Goal: Task Accomplishment & Management: Use online tool/utility

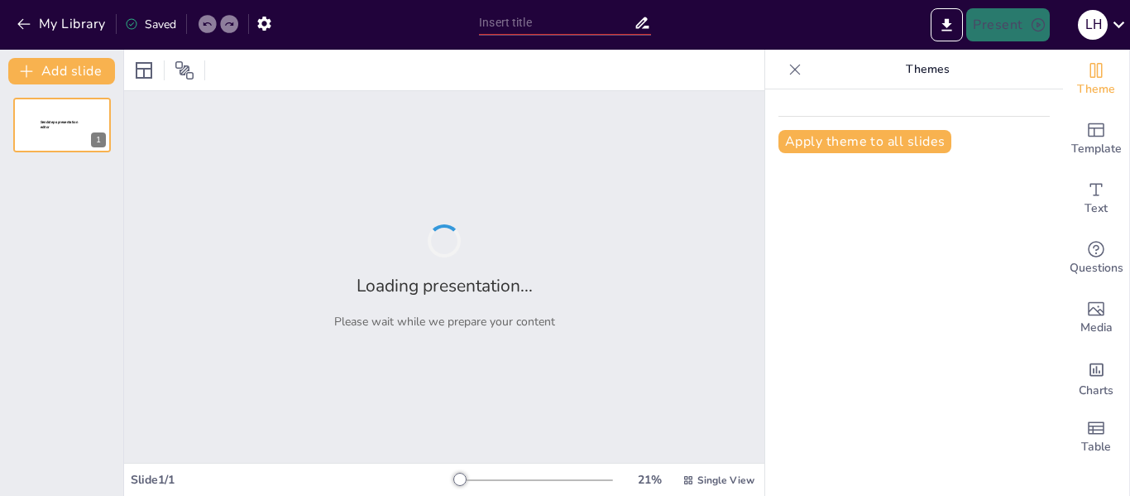
type input "Manual de Uso de Sendsteps: Estructura, Costos y Datos Relevantes"
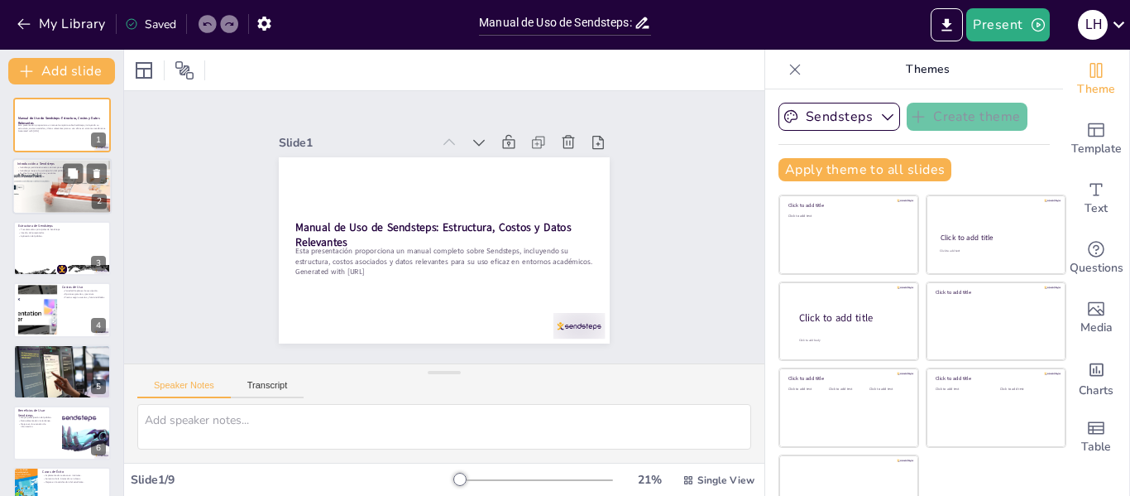
click at [42, 181] on div at bounding box center [62, 187] width 122 height 56
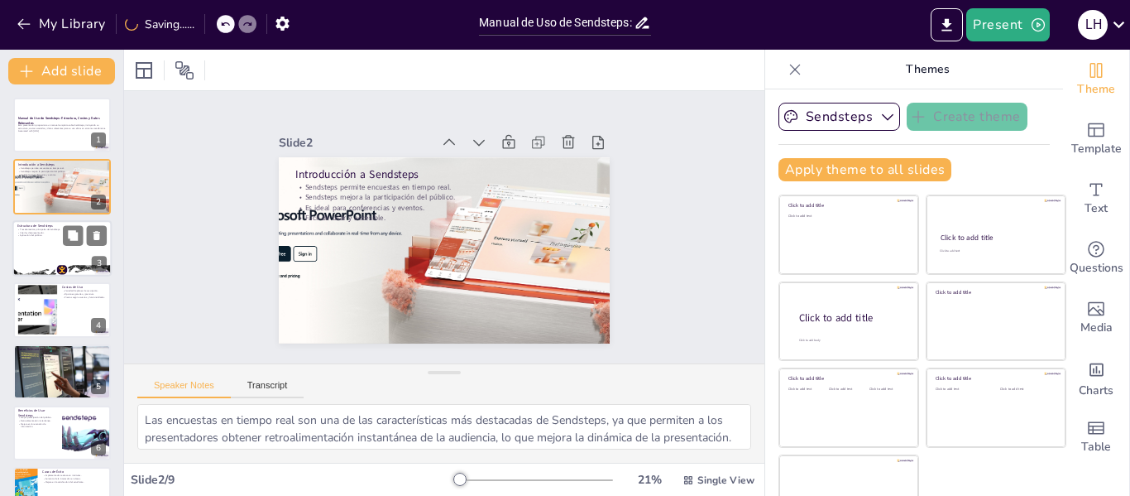
click at [45, 251] on div at bounding box center [61, 248] width 99 height 56
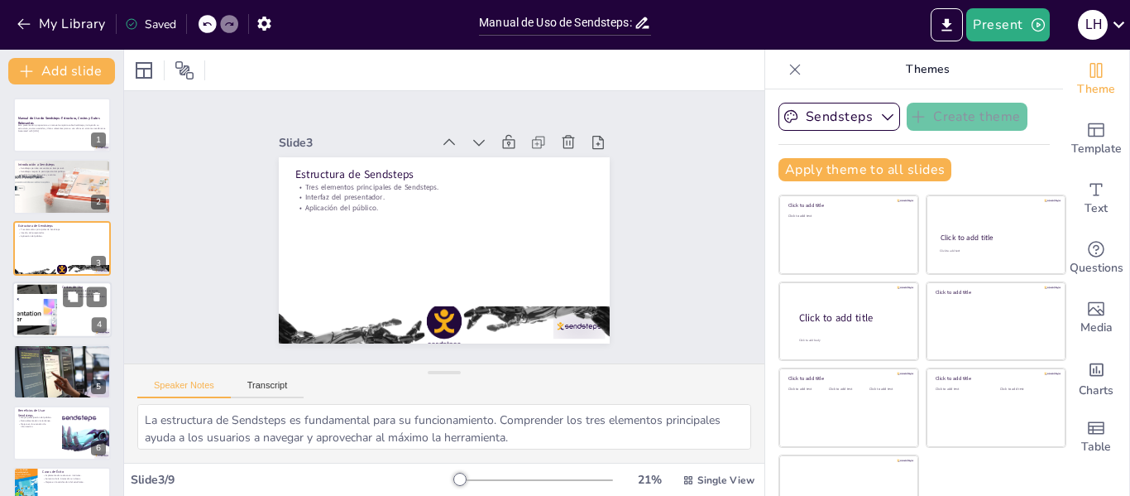
click at [25, 318] on div at bounding box center [37, 310] width 89 height 50
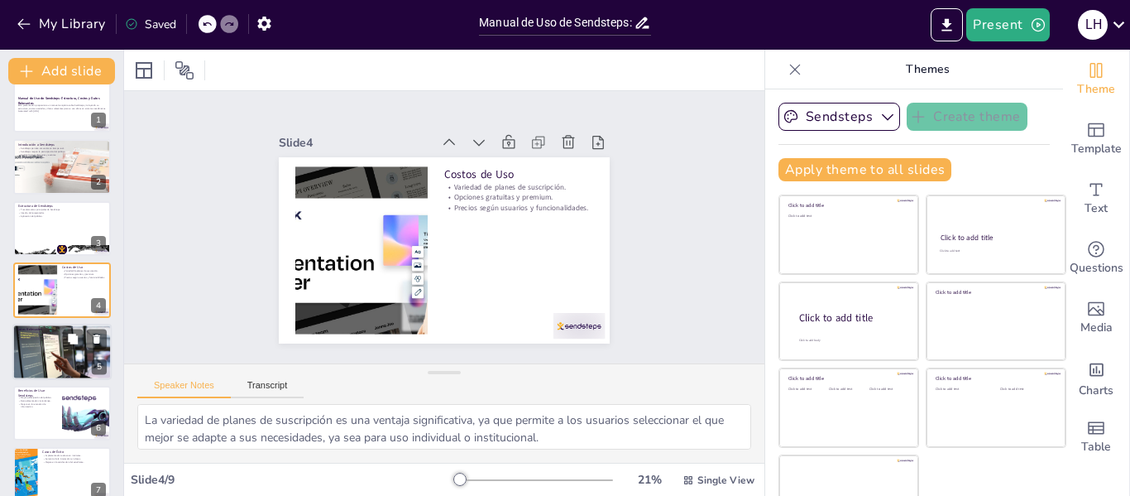
click at [33, 349] on div at bounding box center [61, 352] width 99 height 56
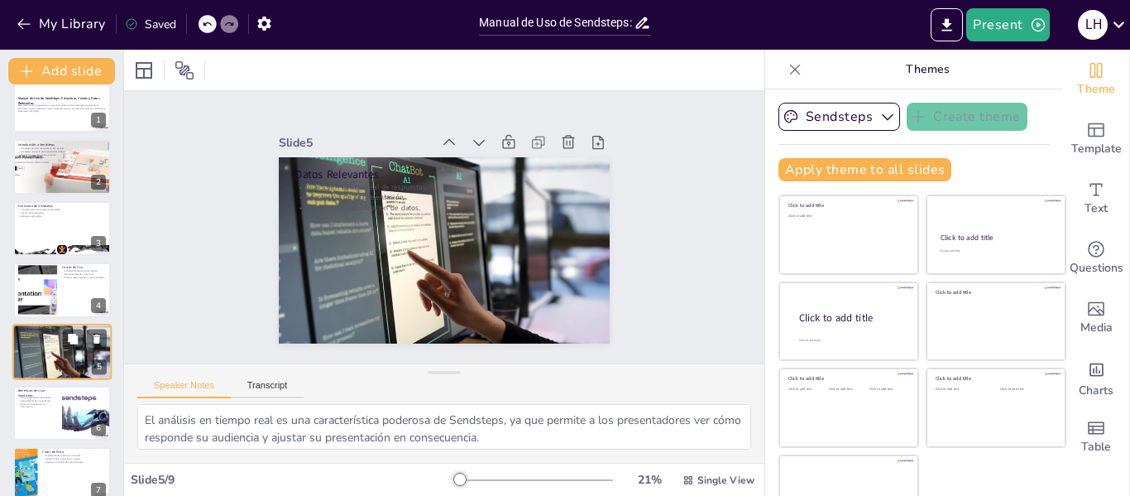
scroll to position [81, 0]
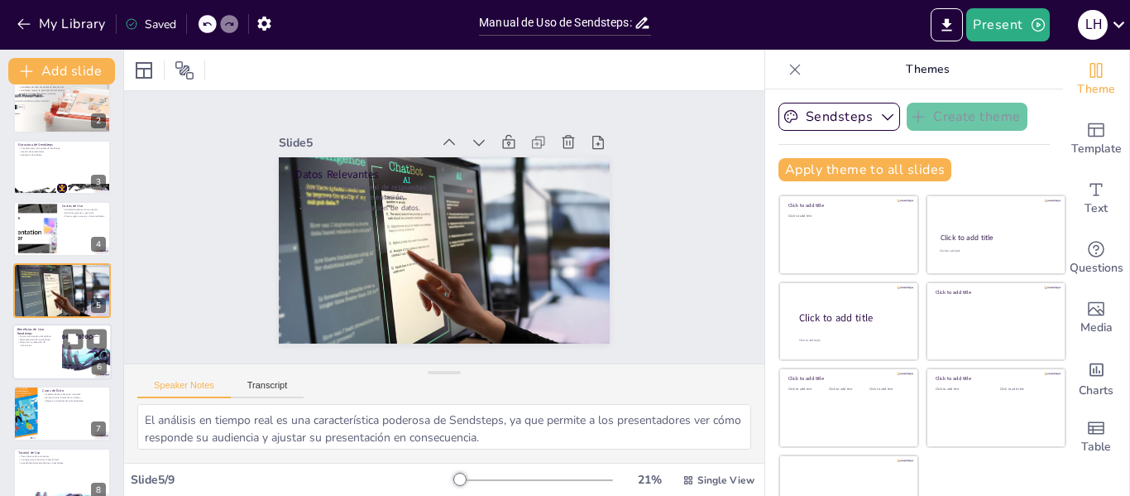
click at [44, 352] on div at bounding box center [61, 352] width 99 height 56
type textarea "La mayor participación del público es uno de los principales beneficios de Send…"
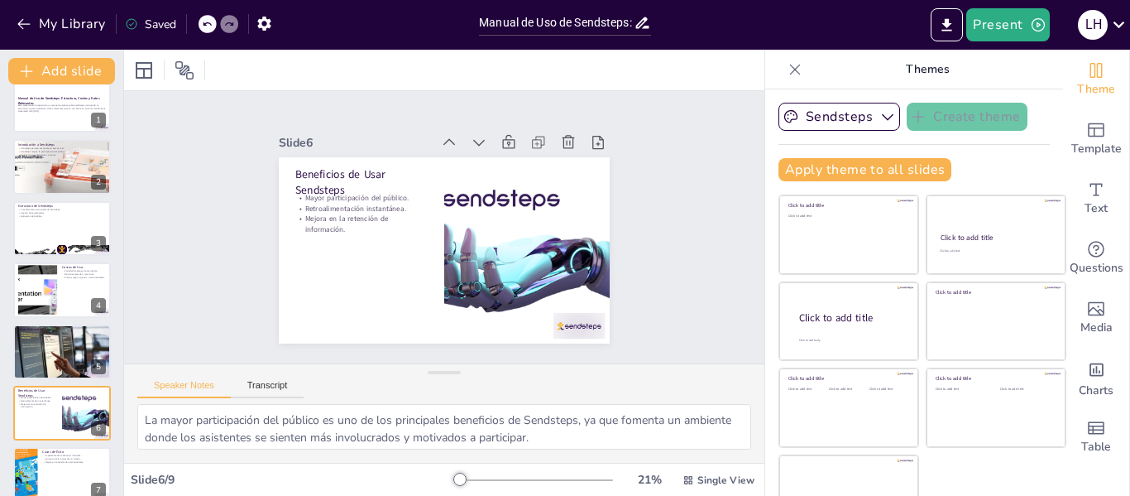
scroll to position [0, 0]
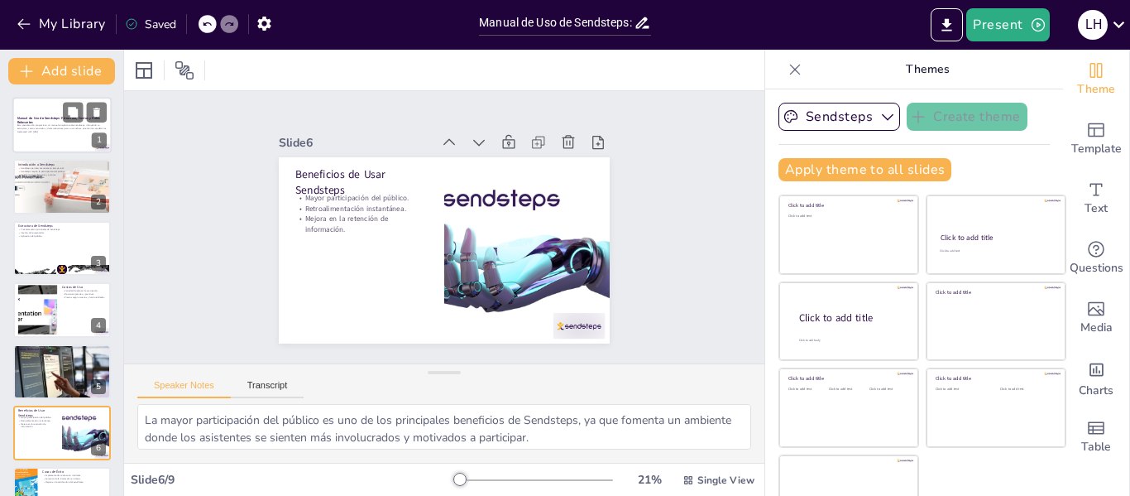
click at [25, 126] on p "Esta presentación proporciona un manual completo sobre Sendsteps, incluyendo su…" at bounding box center [61, 126] width 89 height 6
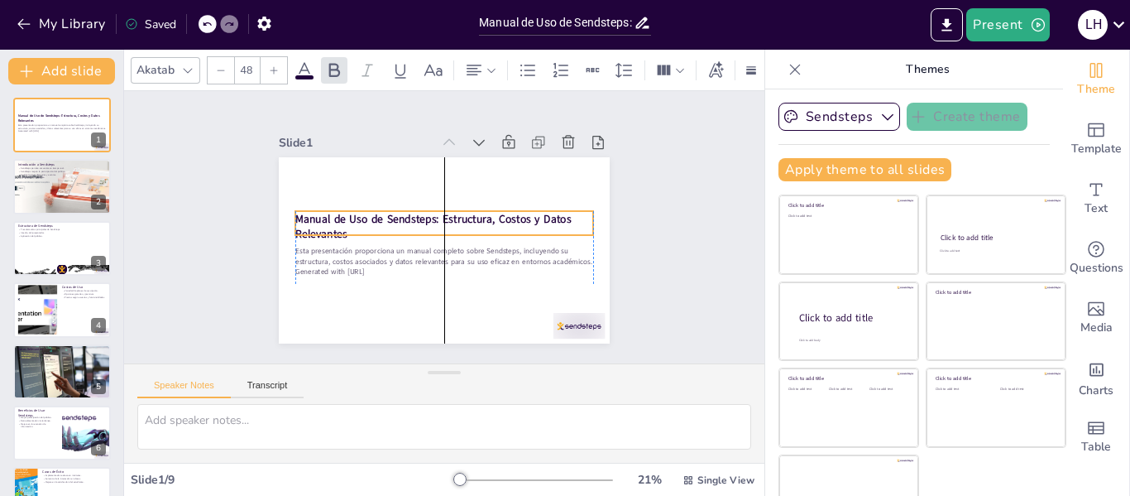
drag, startPoint x: 393, startPoint y: 233, endPoint x: 394, endPoint y: 225, distance: 8.3
click at [394, 225] on p "Manual de Uso de Sendsteps: Estructura, Costos y Datos Relevantes" at bounding box center [444, 226] width 293 height 122
click at [60, 204] on div at bounding box center [62, 187] width 122 height 56
type textarea "Las encuestas en tiempo real son una de las características más destacadas de S…"
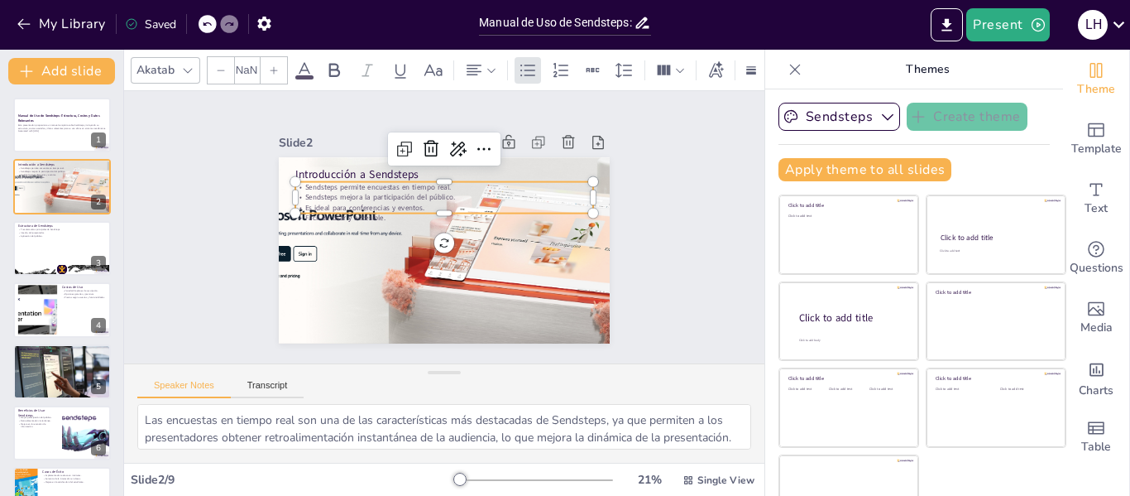
type input "32"
click at [311, 212] on p "Fácil de usar y accesible." at bounding box center [449, 216] width 276 height 131
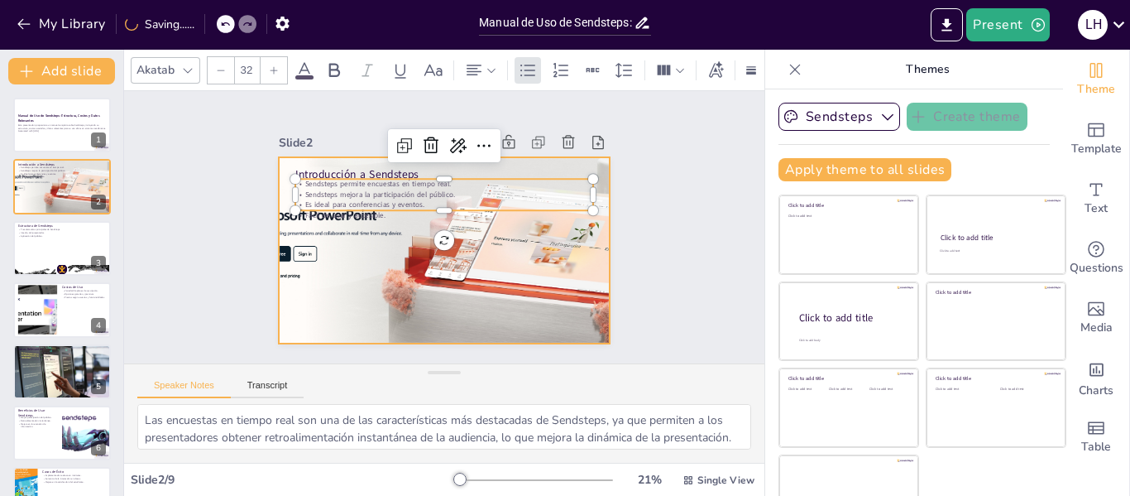
click at [276, 223] on div at bounding box center [439, 250] width 437 height 266
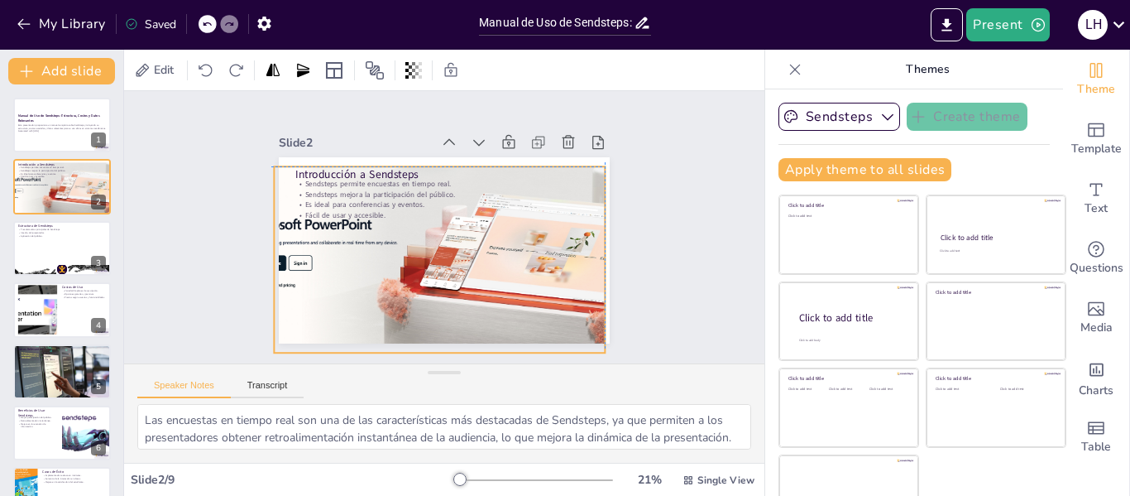
drag, startPoint x: 292, startPoint y: 231, endPoint x: 280, endPoint y: 231, distance: 12.4
click at [280, 231] on div at bounding box center [428, 254] width 448 height 335
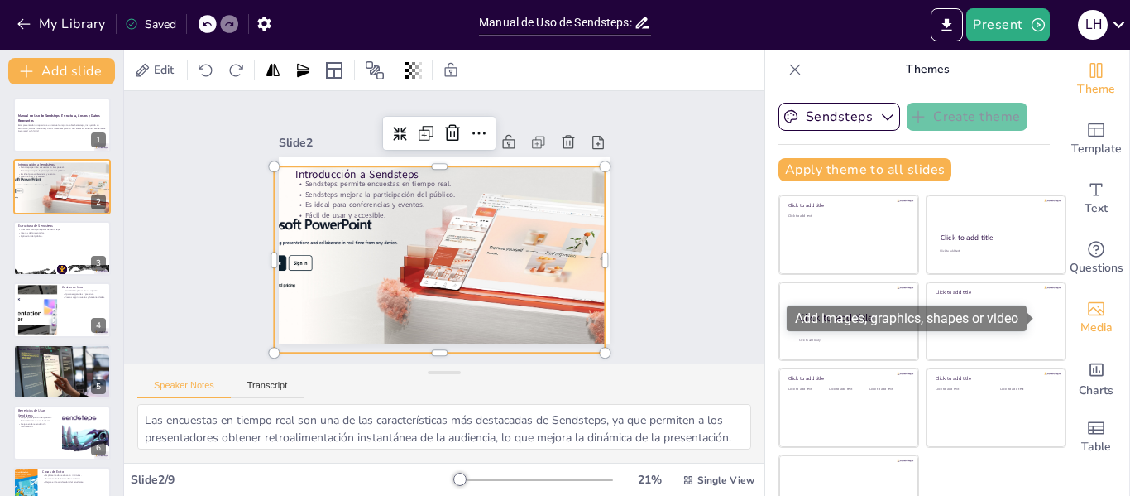
click at [1083, 319] on span "Media" at bounding box center [1097, 328] width 32 height 18
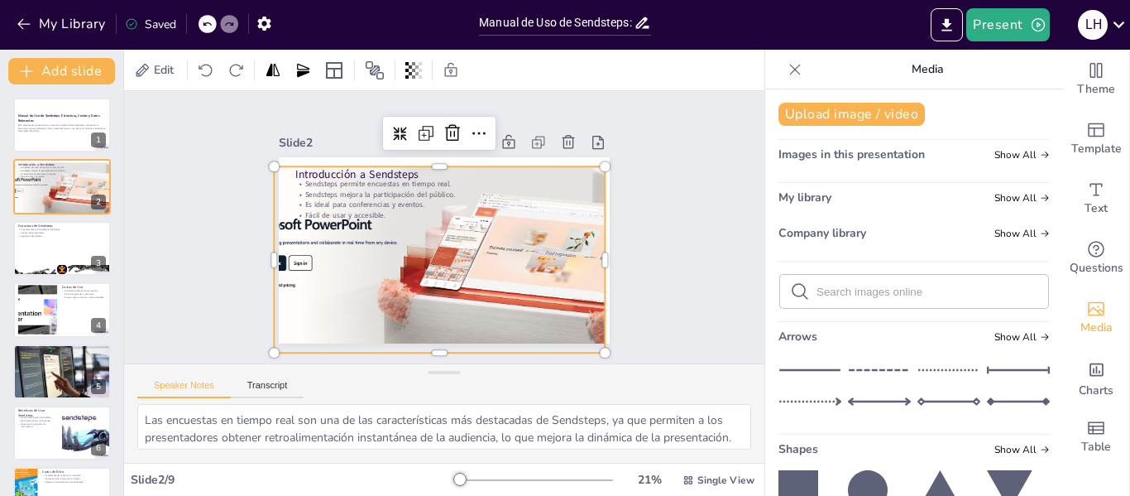
click at [863, 483] on icon at bounding box center [868, 490] width 40 height 40
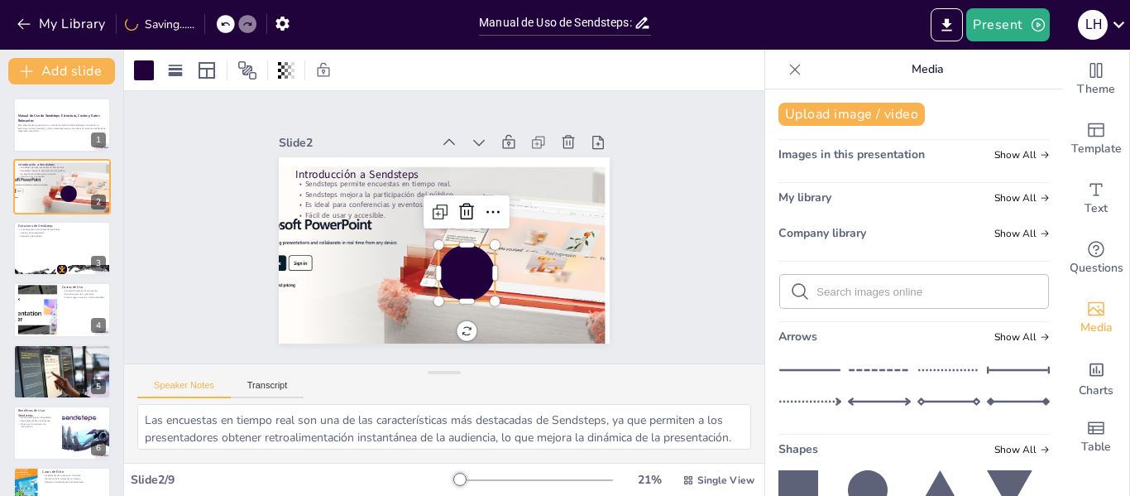
click at [791, 473] on icon at bounding box center [799, 490] width 40 height 40
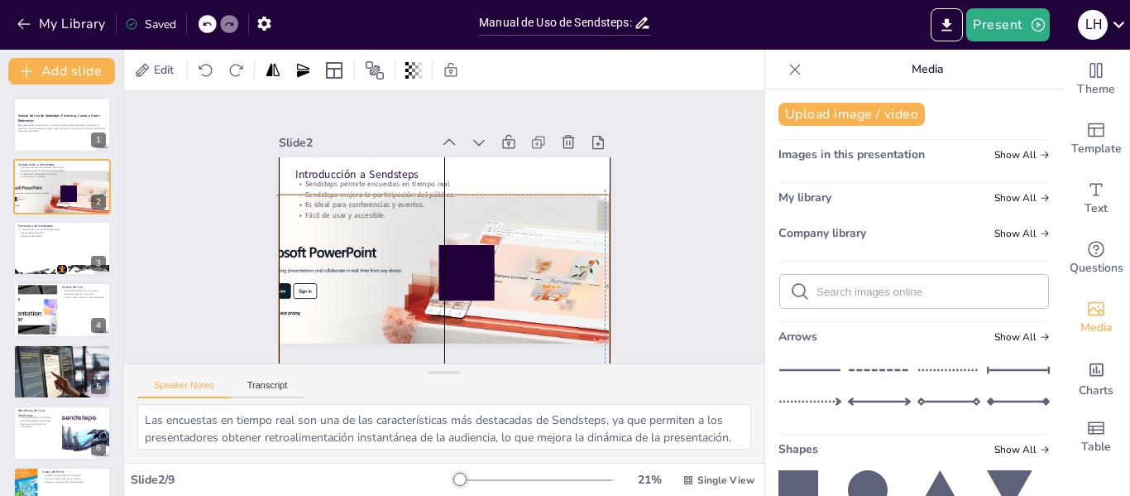
drag, startPoint x: 526, startPoint y: 234, endPoint x: 529, endPoint y: 257, distance: 23.3
click at [529, 257] on div at bounding box center [420, 281] width 448 height 335
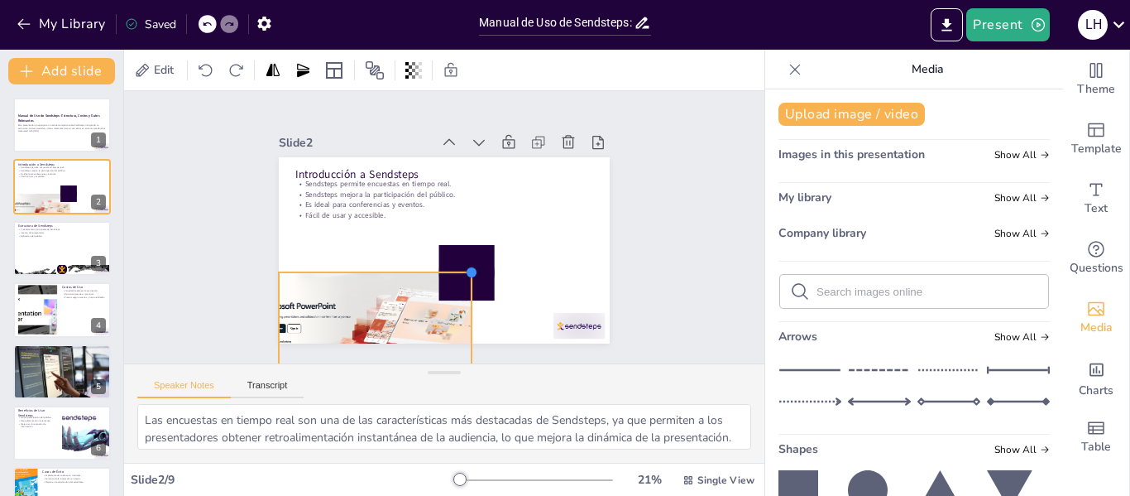
drag, startPoint x: 595, startPoint y: 187, endPoint x: 456, endPoint y: 326, distance: 196.6
click at [456, 326] on div "Introducción a Sendsteps Sendsteps permite encuestas en tiempo real. Sendsteps …" at bounding box center [439, 249] width 362 height 251
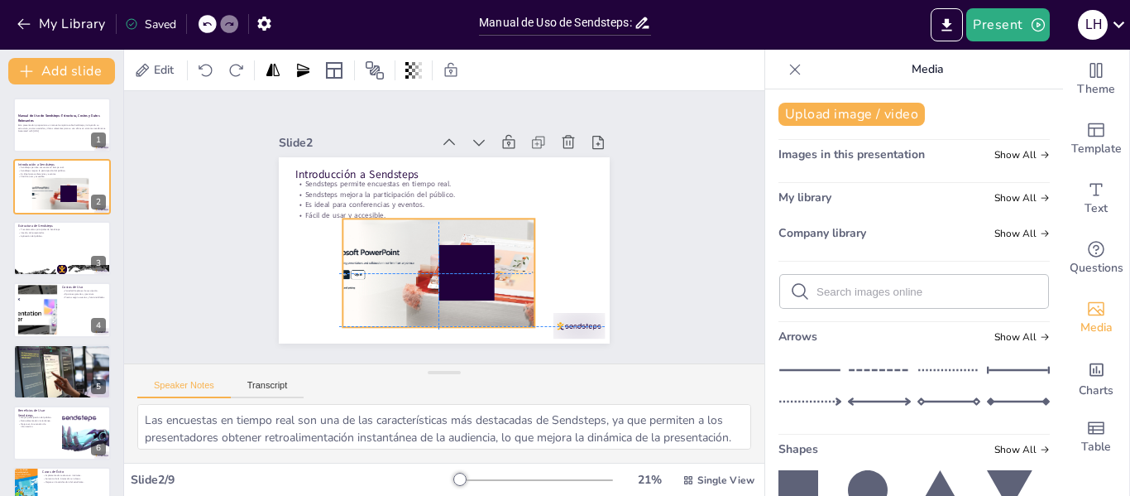
drag, startPoint x: 370, startPoint y: 336, endPoint x: 430, endPoint y: 287, distance: 77.7
click at [430, 287] on div "Slide 1 Manual de Uso de Sendsteps: Estructura, Costos y Datos Relevantes Esta …" at bounding box center [444, 226] width 683 height 399
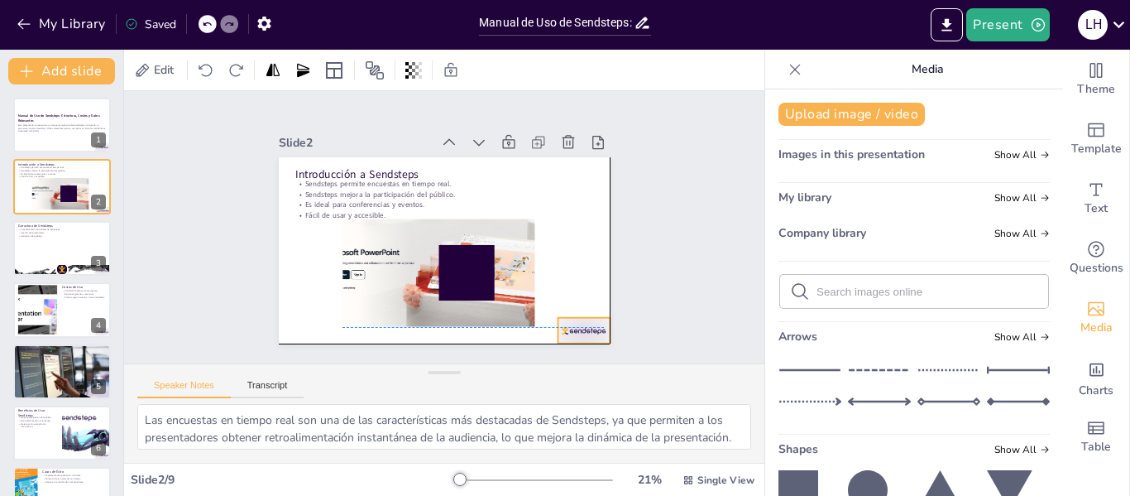
click at [558, 348] on div at bounding box center [544, 368] width 57 height 41
click at [494, 359] on div at bounding box center [466, 386] width 55 height 54
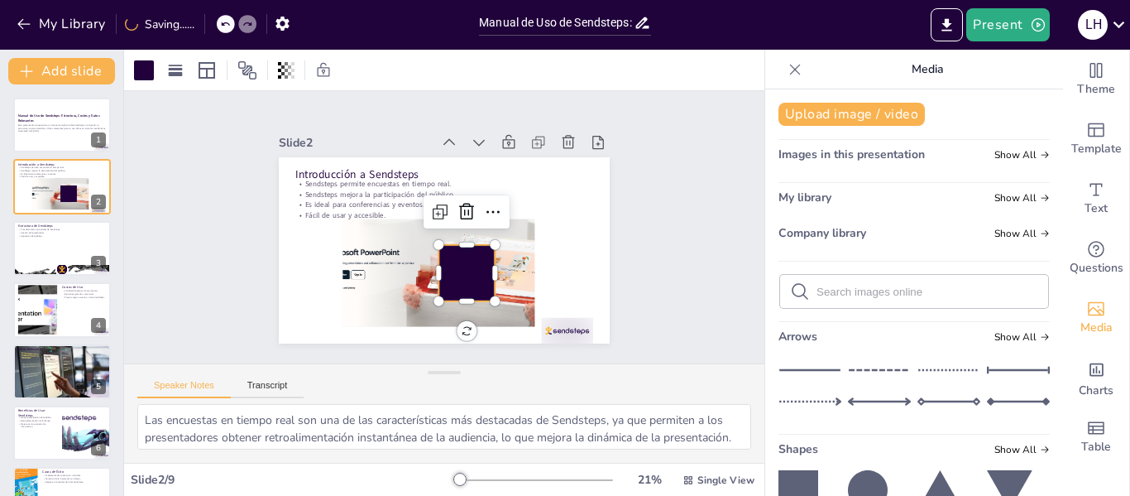
click at [439, 266] on div at bounding box center [441, 278] width 76 height 76
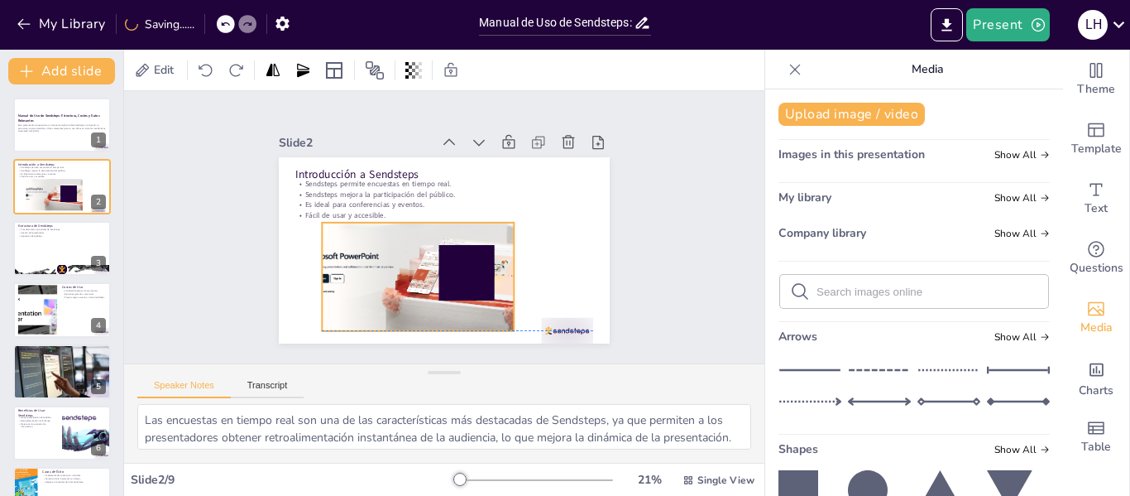
drag, startPoint x: 382, startPoint y: 270, endPoint x: 362, endPoint y: 276, distance: 21.7
click at [362, 276] on div at bounding box center [404, 265] width 257 height 175
click at [388, 263] on div at bounding box center [404, 265] width 257 height 175
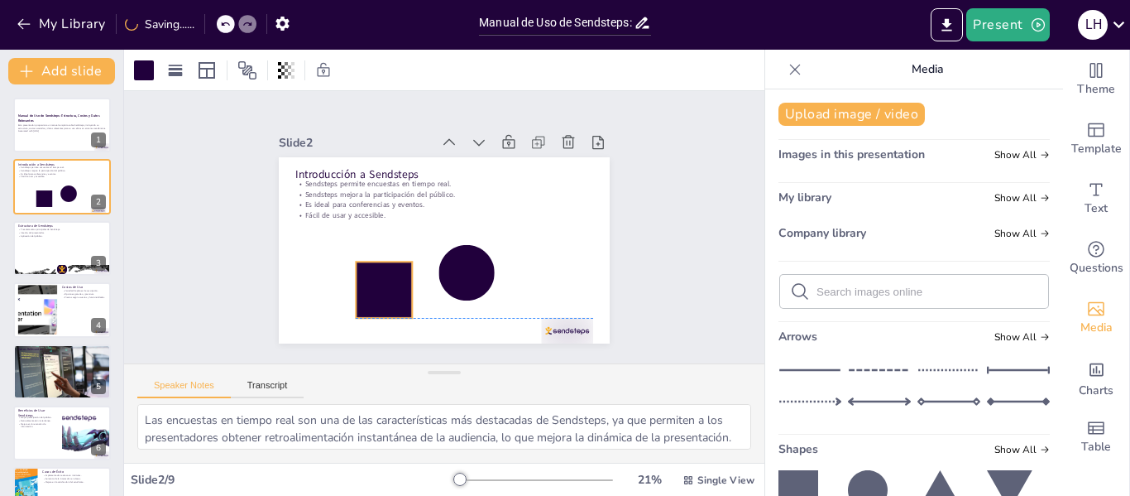
drag, startPoint x: 434, startPoint y: 262, endPoint x: 352, endPoint y: 279, distance: 84.4
click at [352, 279] on div at bounding box center [361, 251] width 76 height 76
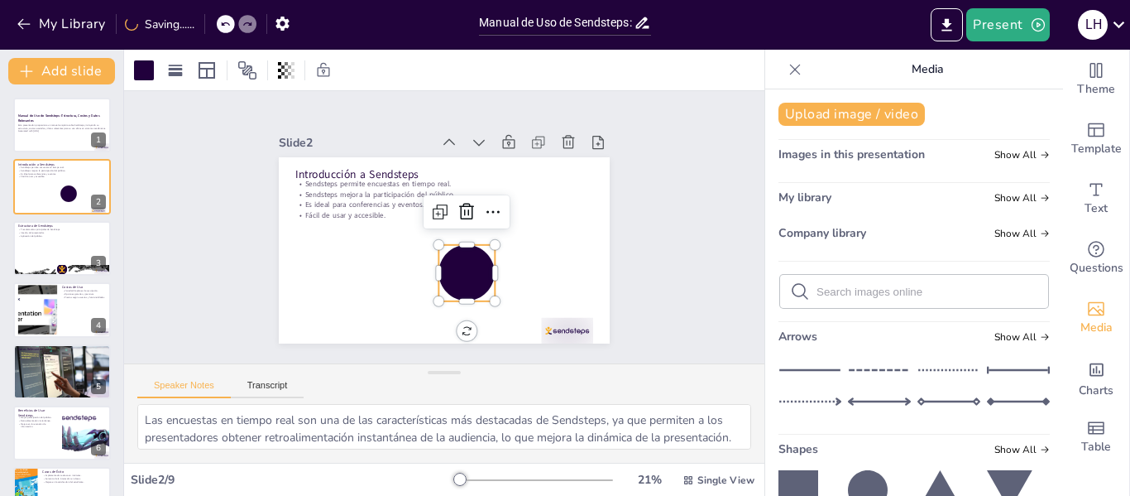
click at [450, 264] on div at bounding box center [420, 272] width 78 height 78
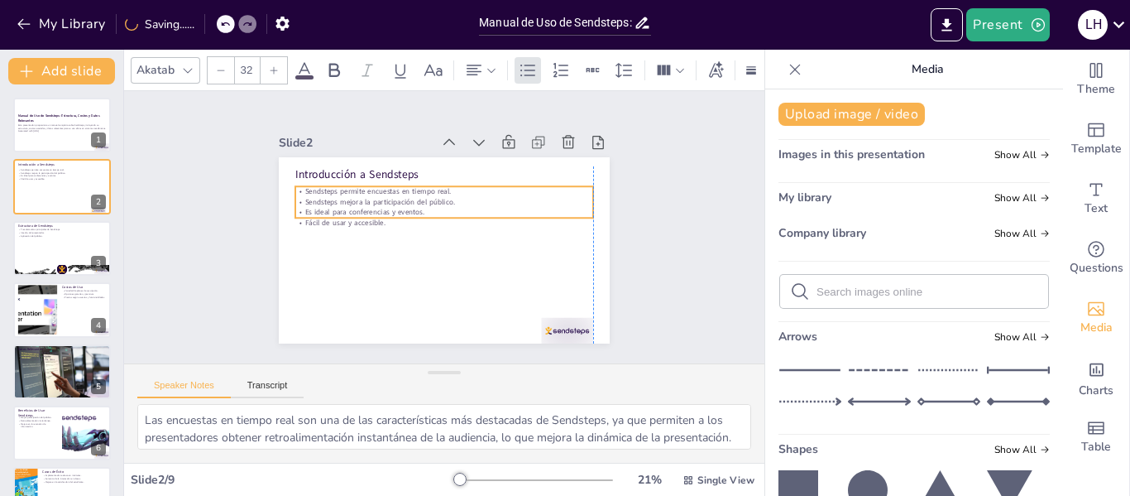
click at [371, 208] on p "Es ideal para conferencias y eventos." at bounding box center [452, 215] width 247 height 184
click at [44, 252] on div at bounding box center [61, 248] width 99 height 56
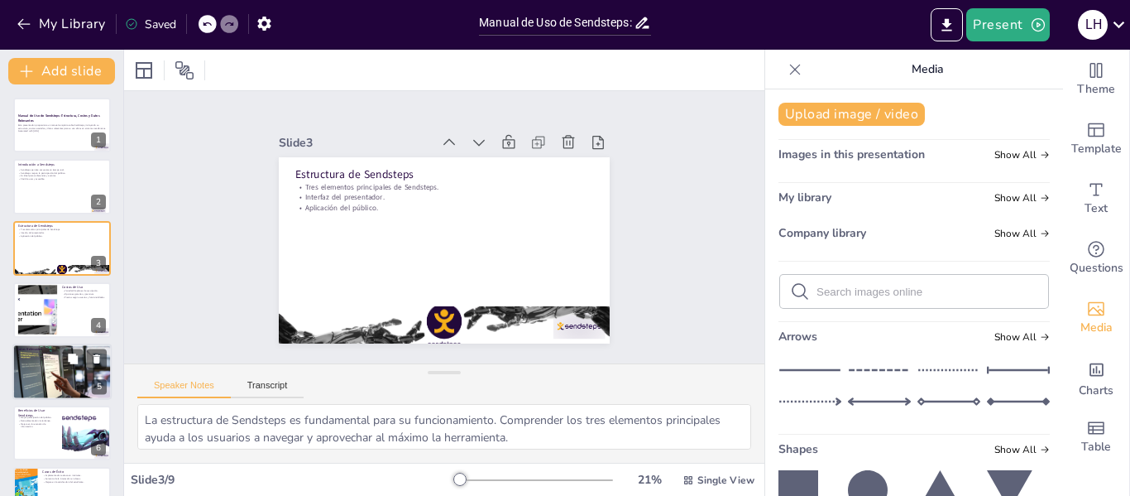
click at [65, 324] on div at bounding box center [62, 309] width 98 height 55
type textarea "La variedad de planes de suscripción es una ventaja significativa, ya que permi…"
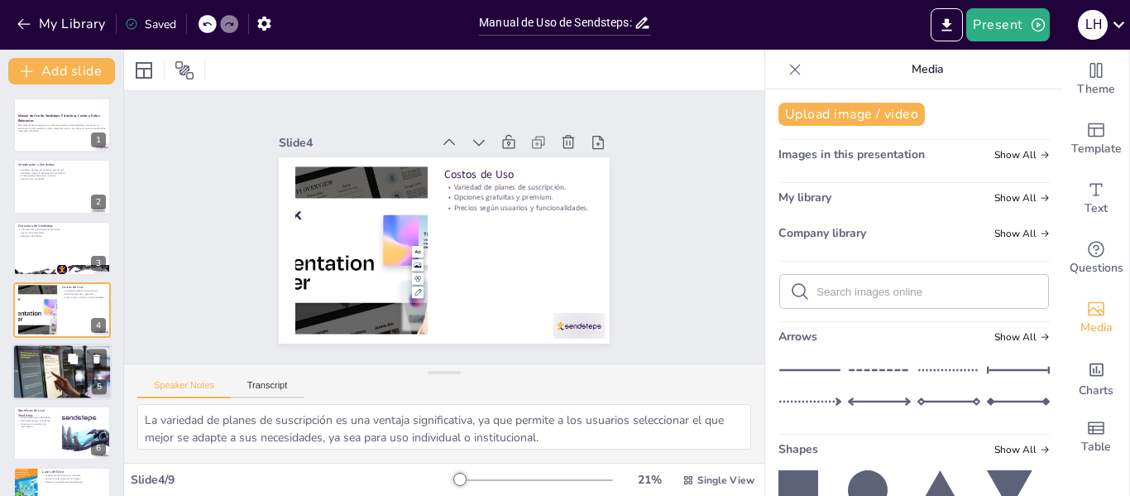
scroll to position [20, 0]
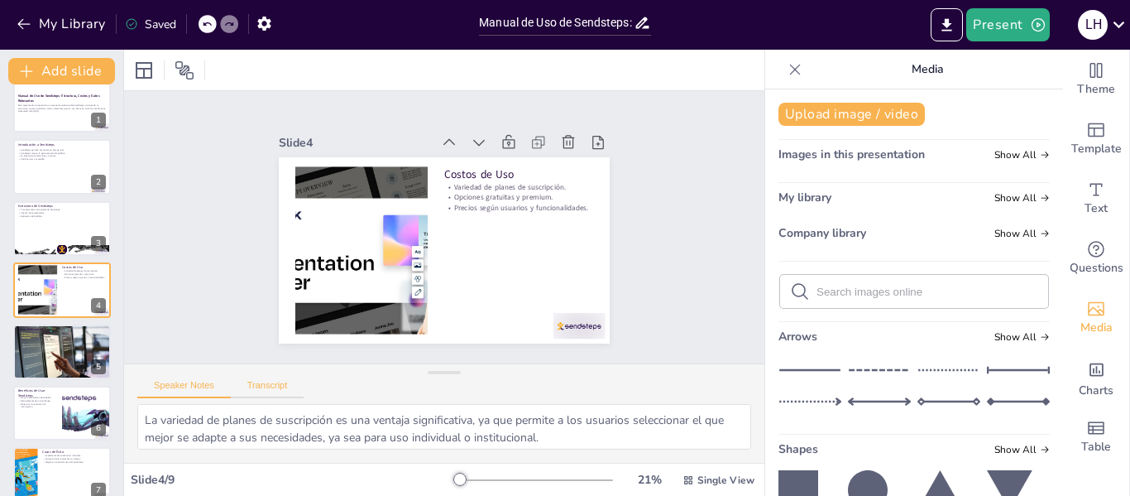
click at [266, 387] on button "Transcript" at bounding box center [268, 389] width 74 height 18
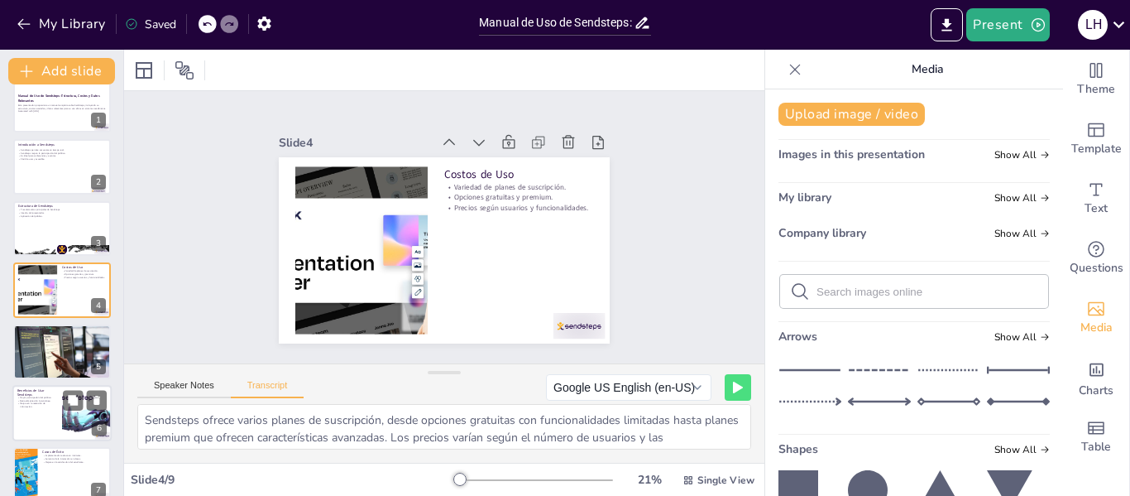
click at [50, 348] on div at bounding box center [62, 351] width 98 height 55
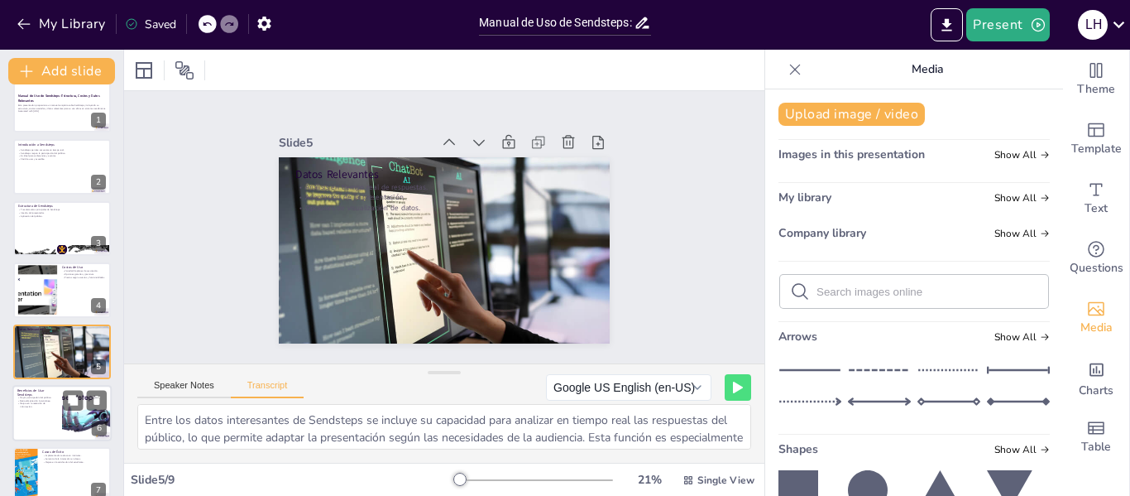
scroll to position [81, 0]
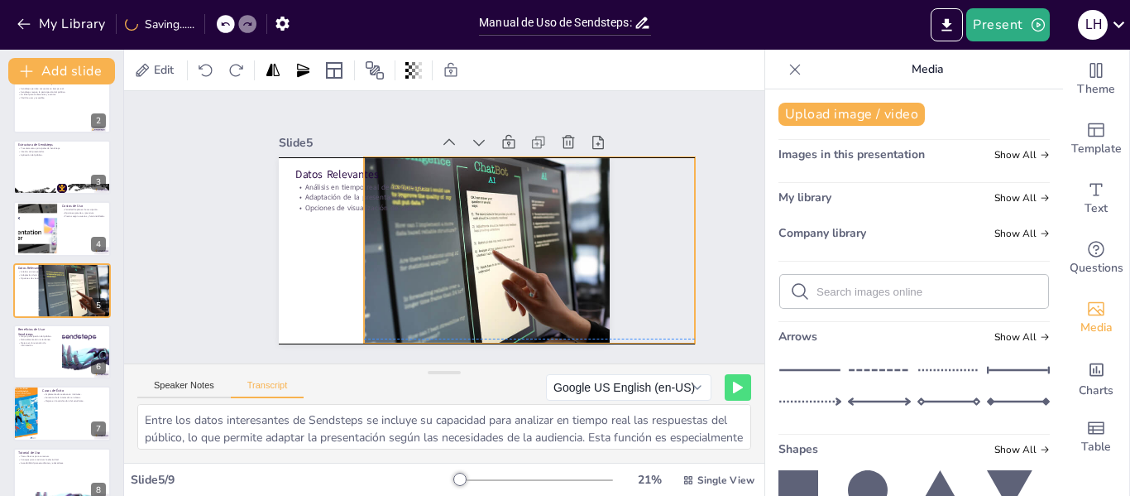
drag, startPoint x: 337, startPoint y: 242, endPoint x: 422, endPoint y: 240, distance: 85.3
click at [422, 240] on div at bounding box center [484, 306] width 360 height 371
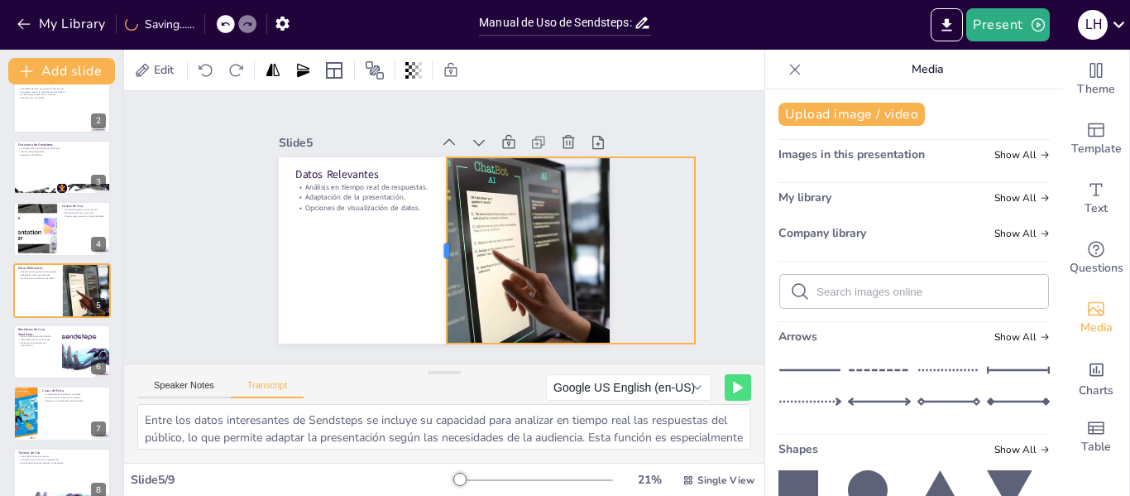
drag, startPoint x: 359, startPoint y: 237, endPoint x: 434, endPoint y: 225, distance: 75.4
click at [434, 225] on div at bounding box center [431, 246] width 88 height 175
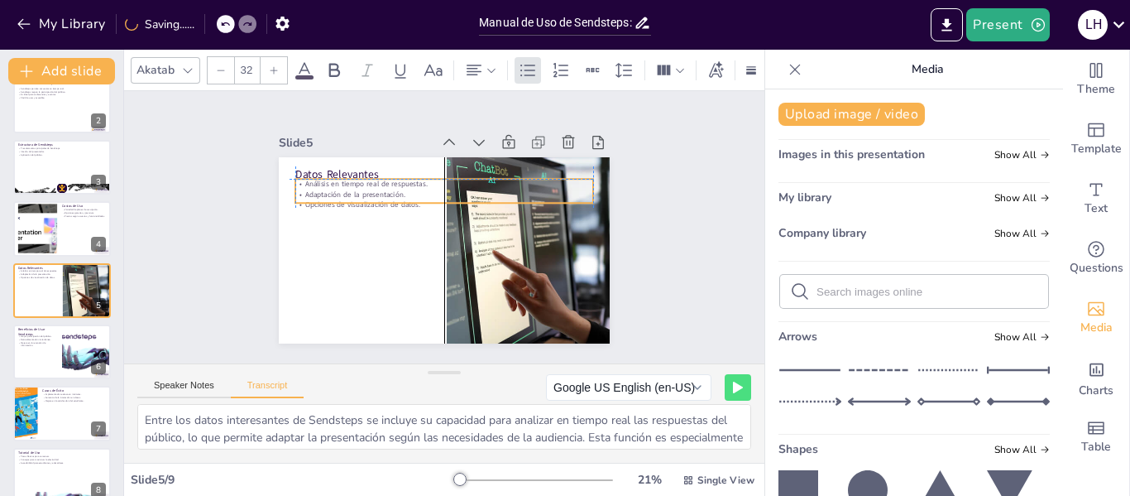
click at [377, 228] on div "Análisis en tiempo real de respuestas. Adaptación de la presentación. Opciones …" at bounding box center [448, 259] width 300 height 62
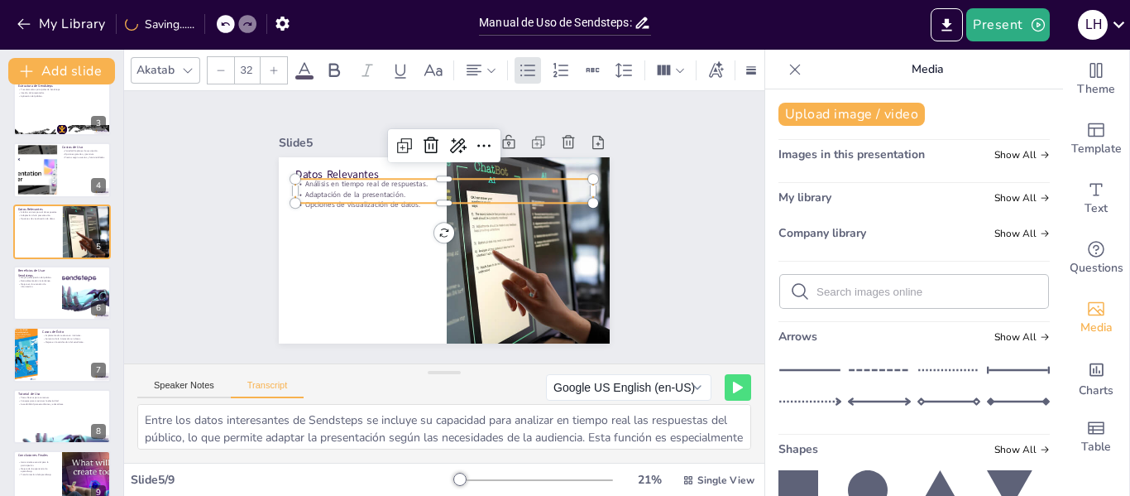
scroll to position [162, 0]
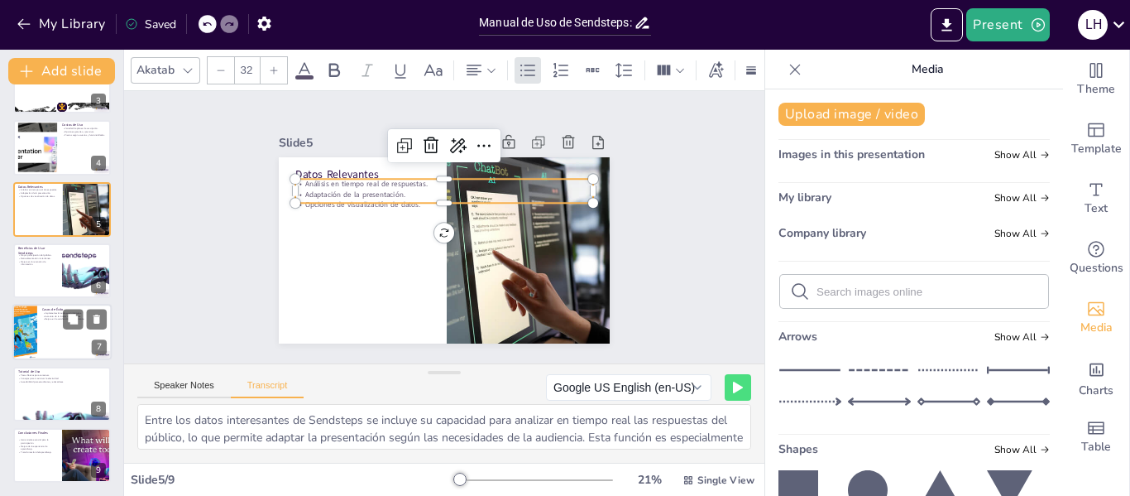
click at [23, 327] on div at bounding box center [25, 332] width 40 height 56
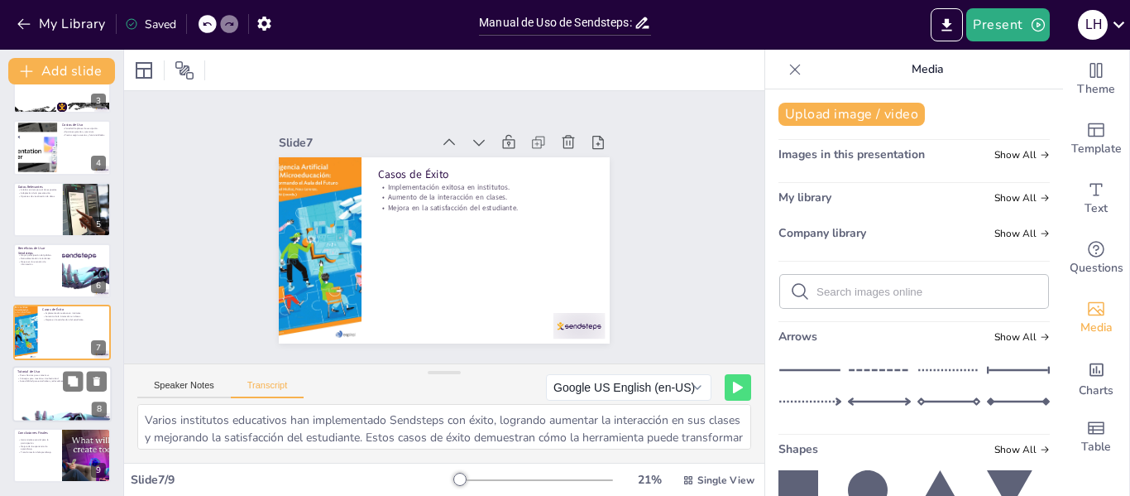
click at [46, 405] on div at bounding box center [61, 394] width 99 height 56
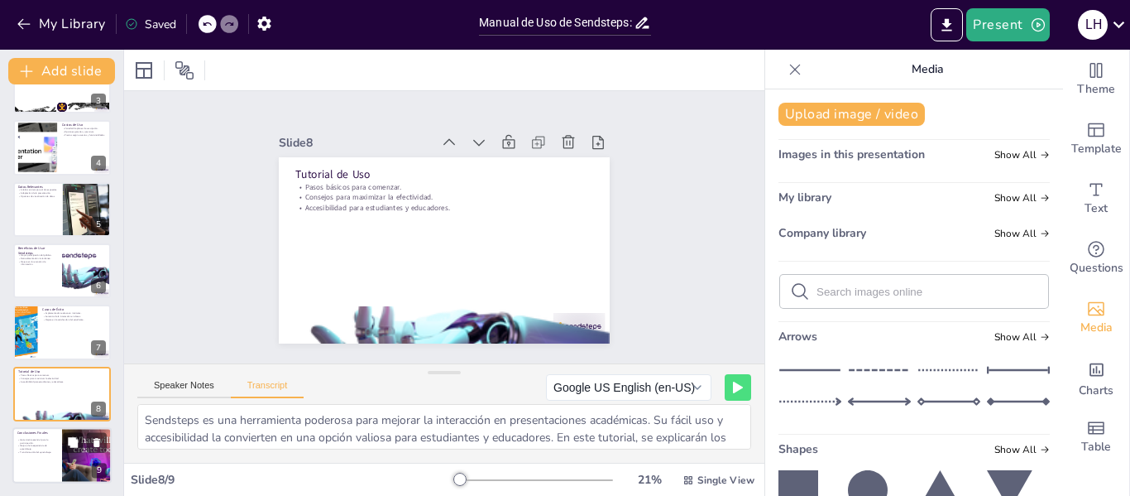
click at [44, 427] on div "Conclusiones Finales Herramienta esencial para la participación. Mejora de la e…" at bounding box center [61, 427] width 99 height 0
type textarea "En resumen, Sendsteps se presenta como una herramienta esencial para fomentar l…"
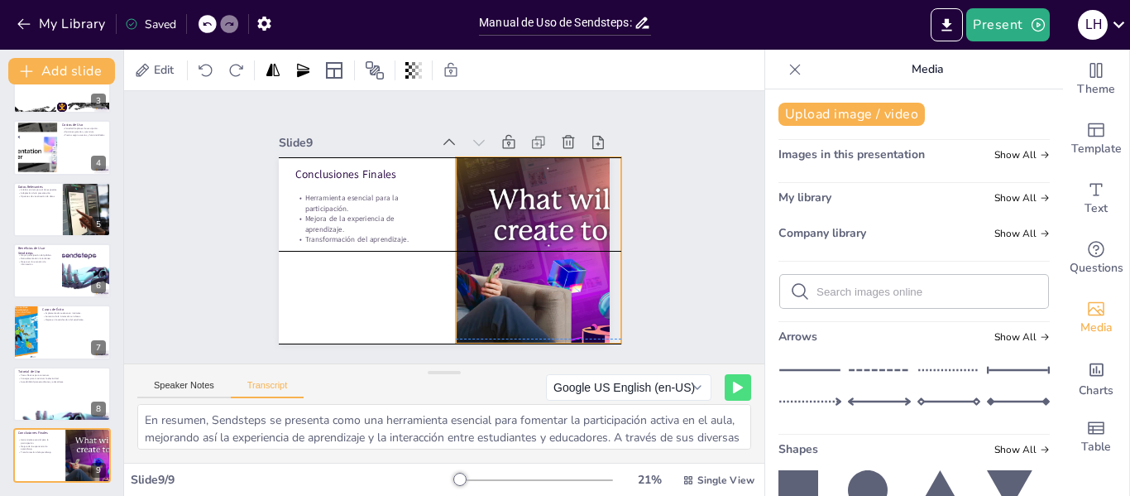
drag, startPoint x: 502, startPoint y: 274, endPoint x: 514, endPoint y: 274, distance: 11.6
click at [514, 274] on div at bounding box center [507, 301] width 377 height 345
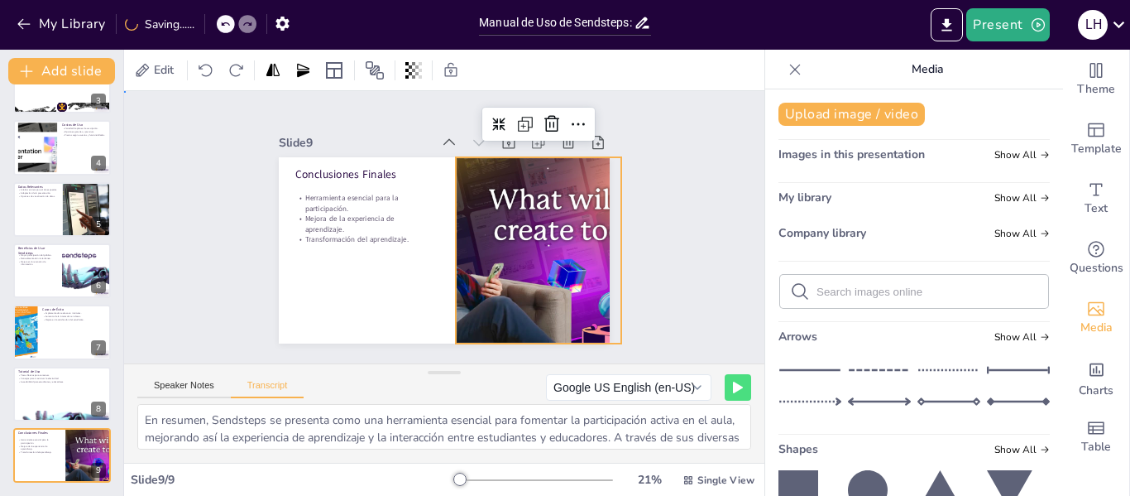
click at [186, 291] on div "Slide 1 Manual de Uso de Sendsteps: Estructura, Costos y Datos Relevantes Esta …" at bounding box center [444, 227] width 665 height 338
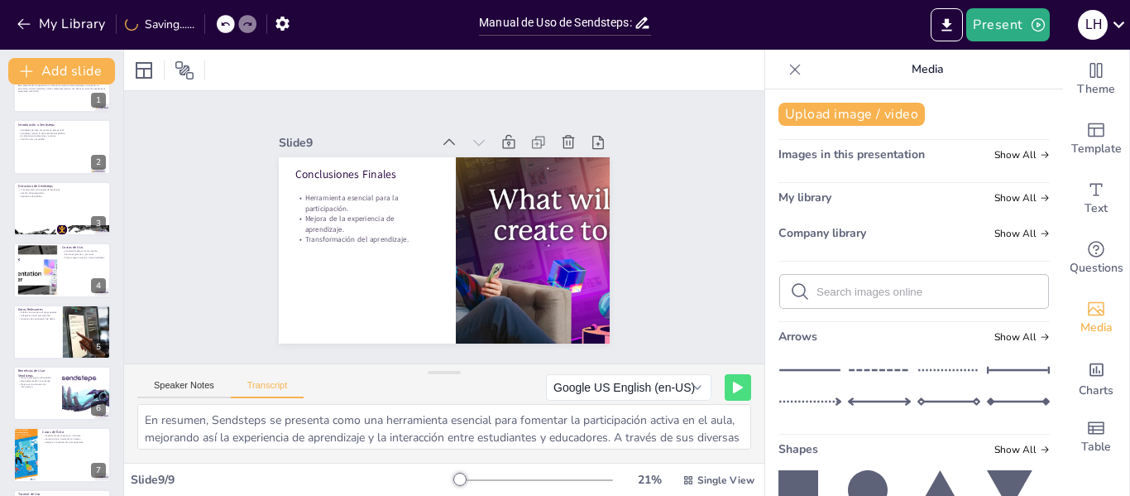
scroll to position [0, 0]
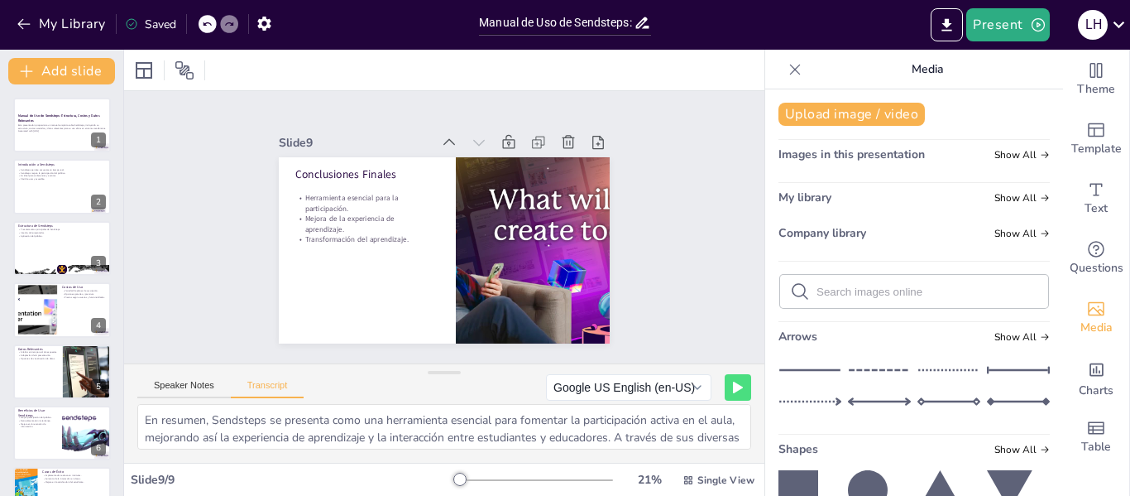
click at [787, 70] on icon at bounding box center [795, 69] width 17 height 17
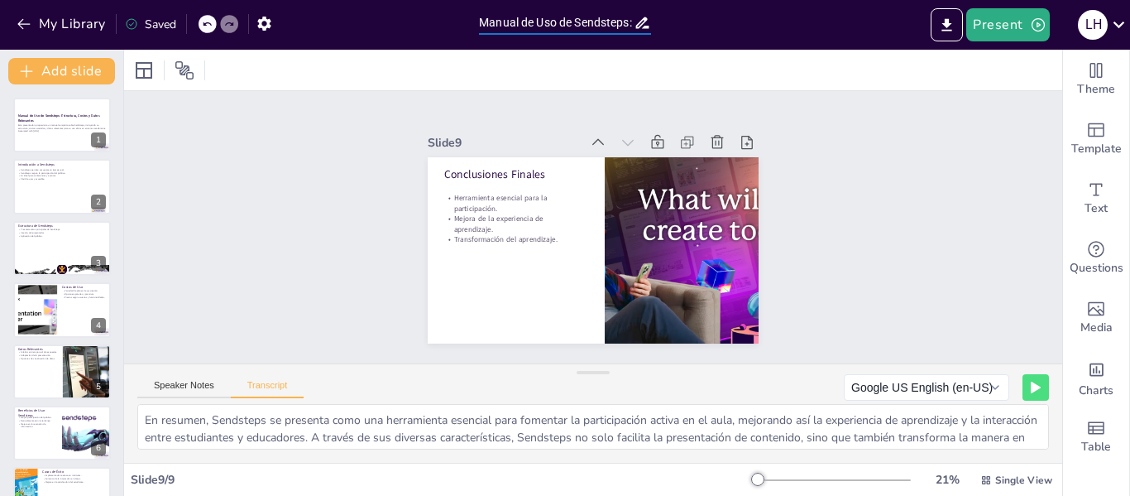
click at [602, 22] on input "Manual de Uso de Sendsteps: Estructura, Costos y Datos Relevantes" at bounding box center [556, 23] width 155 height 24
click at [823, 225] on div "Slide 1 Manual de Uso de Sendsteps: Estructura, Costos y Datos Relevantes Esta …" at bounding box center [592, 227] width 461 height 975
click at [955, 24] on icon "Export to PowerPoint" at bounding box center [946, 25] width 17 height 17
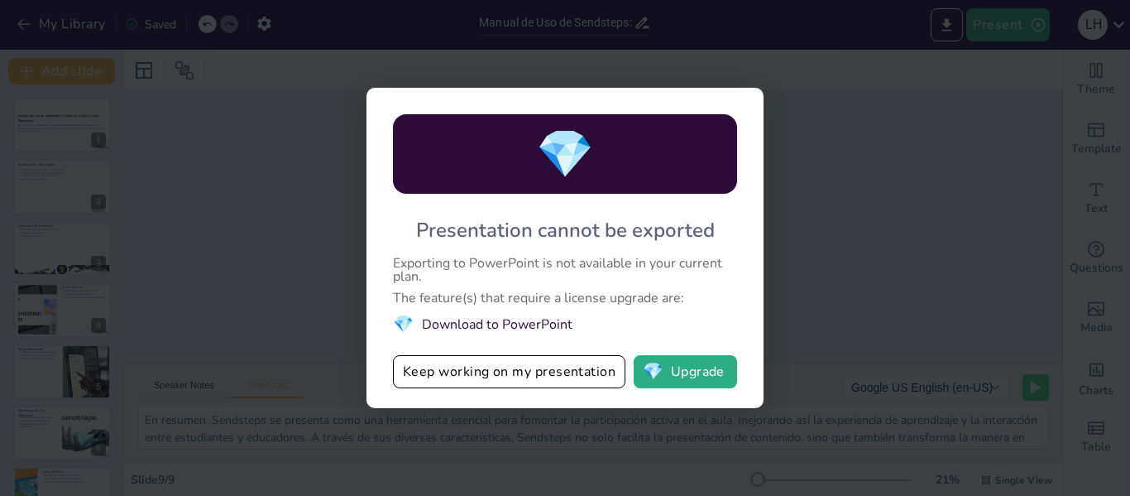
click at [914, 258] on div "💎 Presentation cannot be exported Exporting to PowerPoint is not available in y…" at bounding box center [565, 248] width 1130 height 496
click at [813, 319] on div "💎 Presentation cannot be exported Exporting to PowerPoint is not available in y…" at bounding box center [565, 248] width 1130 height 496
click at [738, 167] on div "💎 Presentation cannot be exported Exporting to PowerPoint is not available in y…" at bounding box center [565, 248] width 397 height 320
click at [558, 367] on button "Keep working on my presentation" at bounding box center [509, 371] width 232 height 33
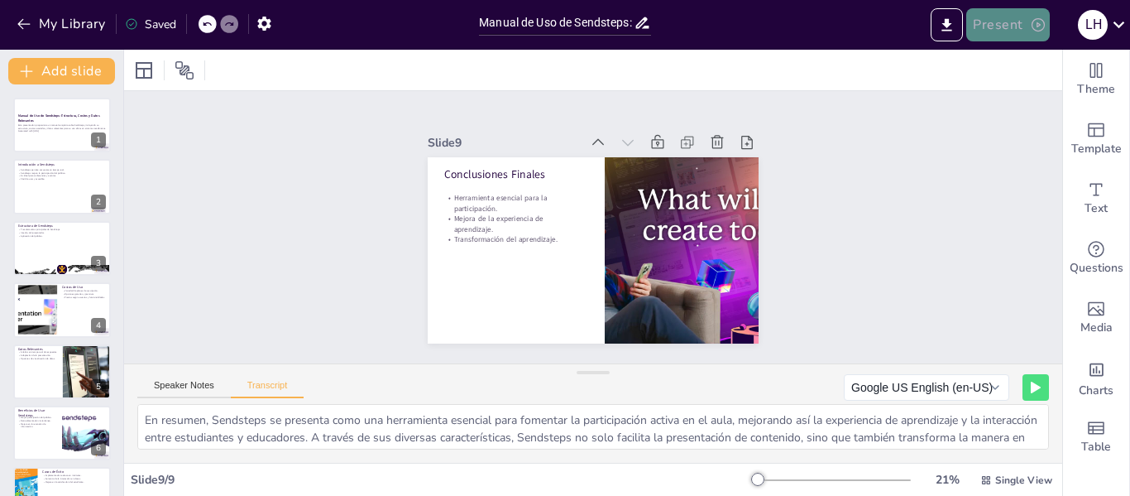
click at [1021, 20] on button "Present" at bounding box center [1007, 24] width 83 height 33
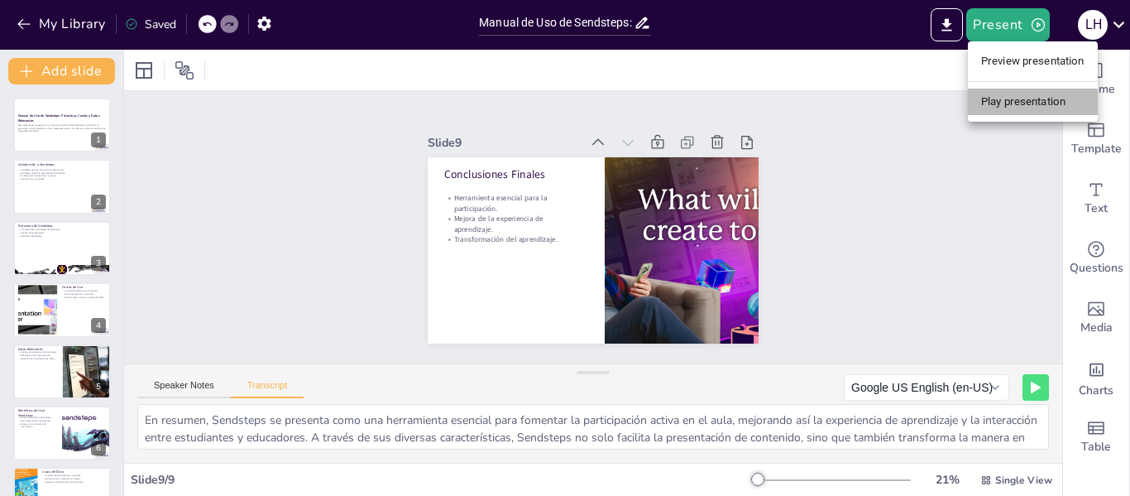
click at [1015, 103] on li "Play presentation" at bounding box center [1033, 102] width 130 height 26
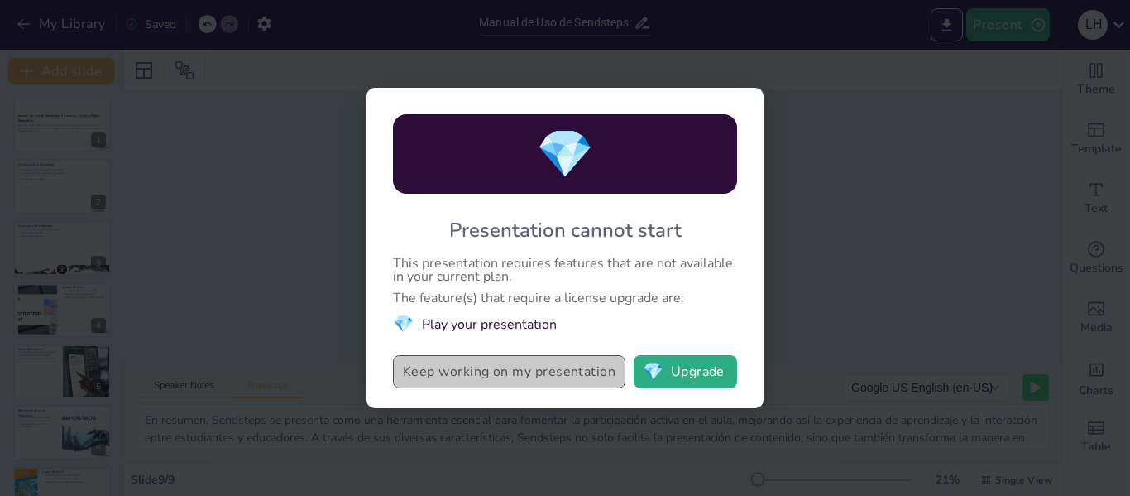
click at [596, 381] on button "Keep working on my presentation" at bounding box center [509, 371] width 232 height 33
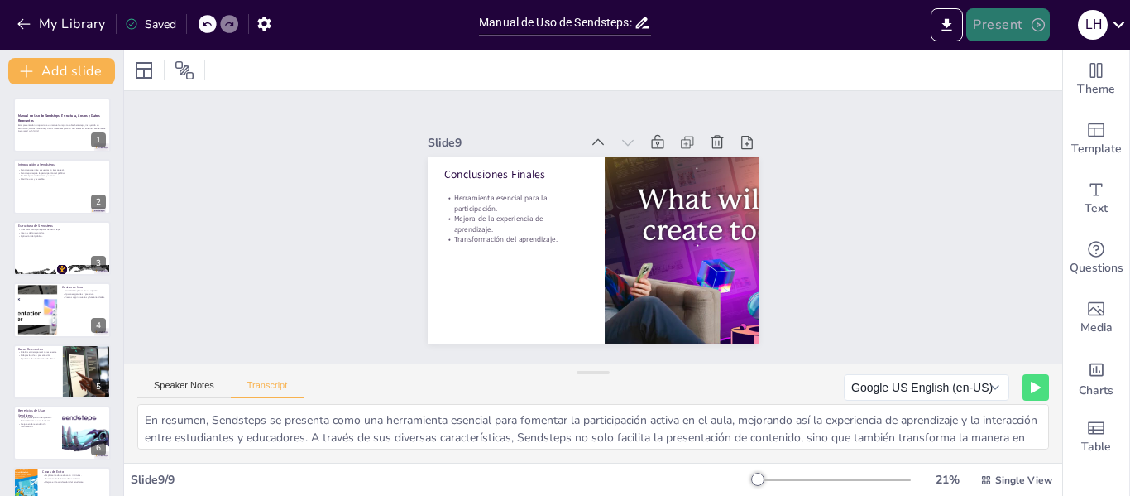
click at [1002, 21] on button "Present" at bounding box center [1007, 24] width 83 height 33
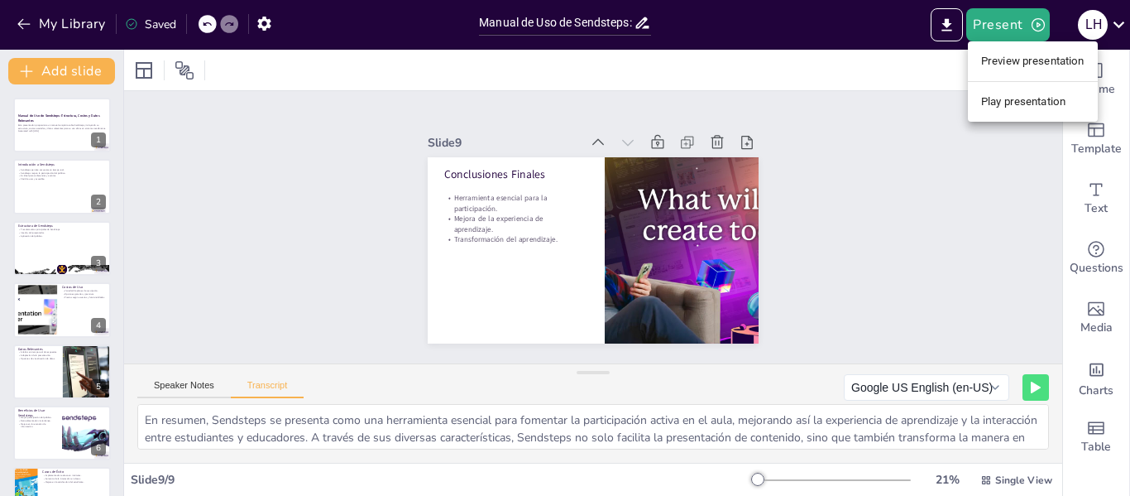
click at [944, 29] on div at bounding box center [565, 248] width 1130 height 496
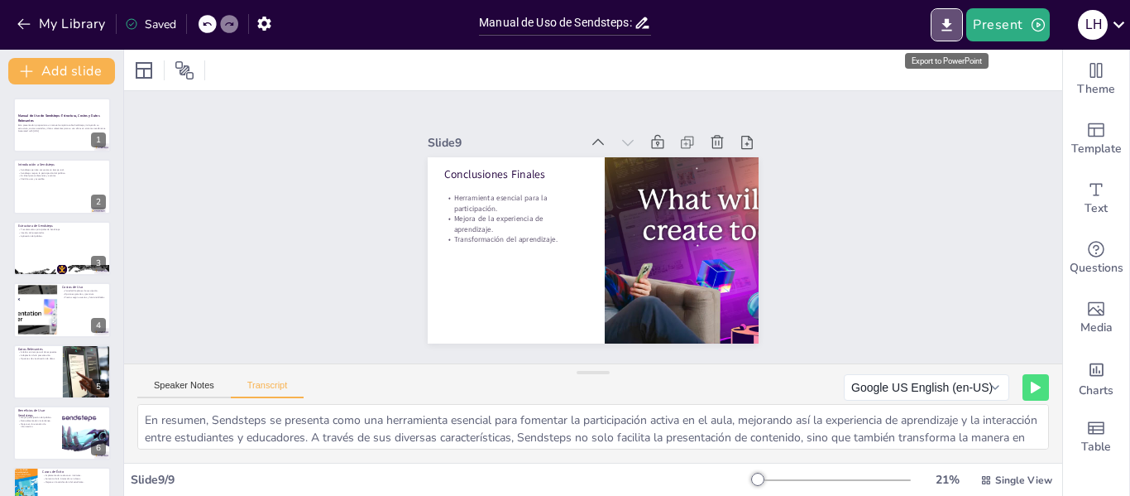
click at [944, 29] on icon "Export to PowerPoint" at bounding box center [946, 25] width 17 height 17
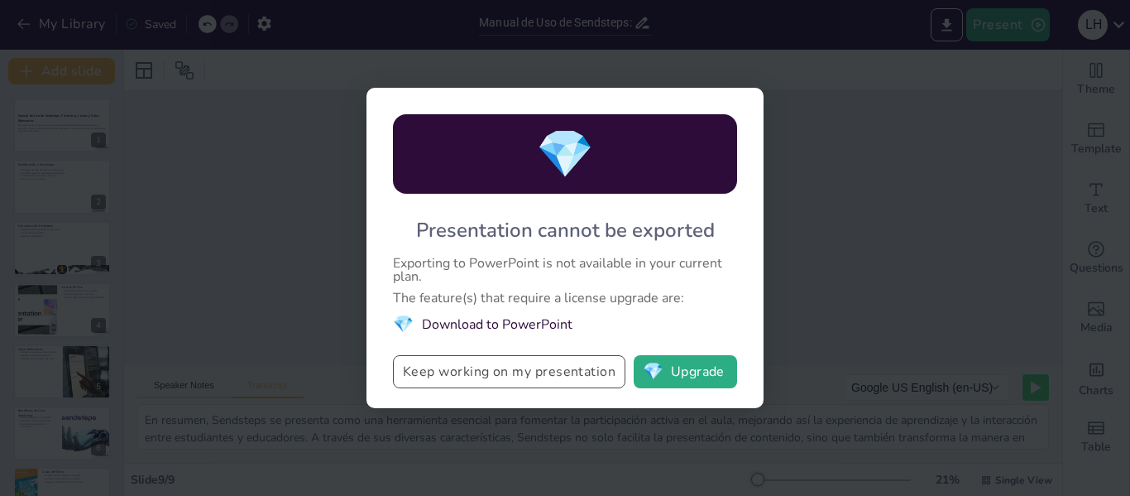
click at [588, 376] on button "Keep working on my presentation" at bounding box center [509, 371] width 232 height 33
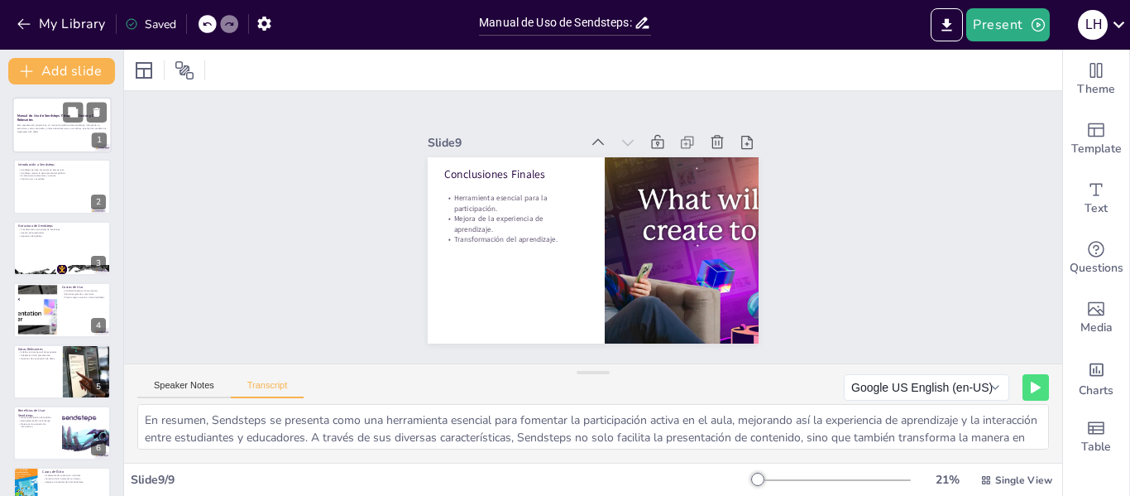
click at [65, 146] on div at bounding box center [61, 125] width 99 height 56
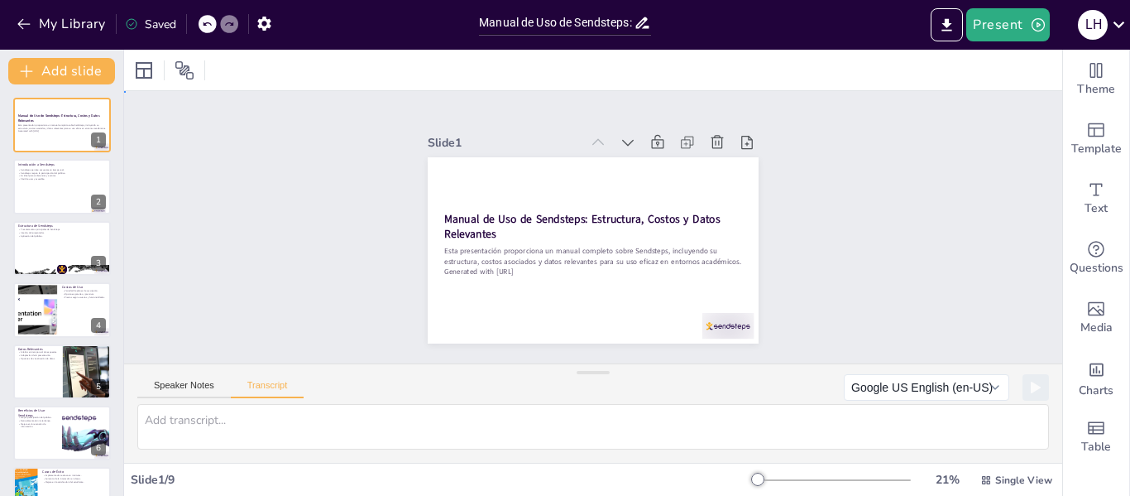
click at [876, 156] on div "Slide 1 Manual de Uso de Sendsteps: Estructura, Costos y Datos Relevantes Esta …" at bounding box center [593, 227] width 976 height 549
click at [366, 299] on div "Slide 1 Manual de Uso de Sendsteps: Estructura, Costos y Datos Relevantes Esta …" at bounding box center [593, 227] width 919 height 772
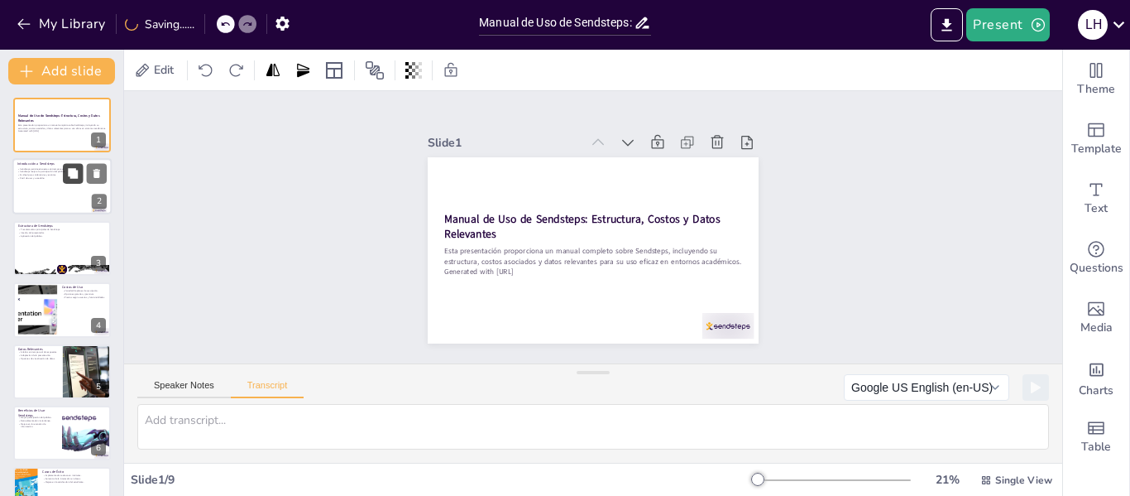
click at [76, 179] on icon at bounding box center [73, 174] width 12 height 12
type textarea "Sendsteps es una herramienta interactiva que permite a los presentadores involu…"
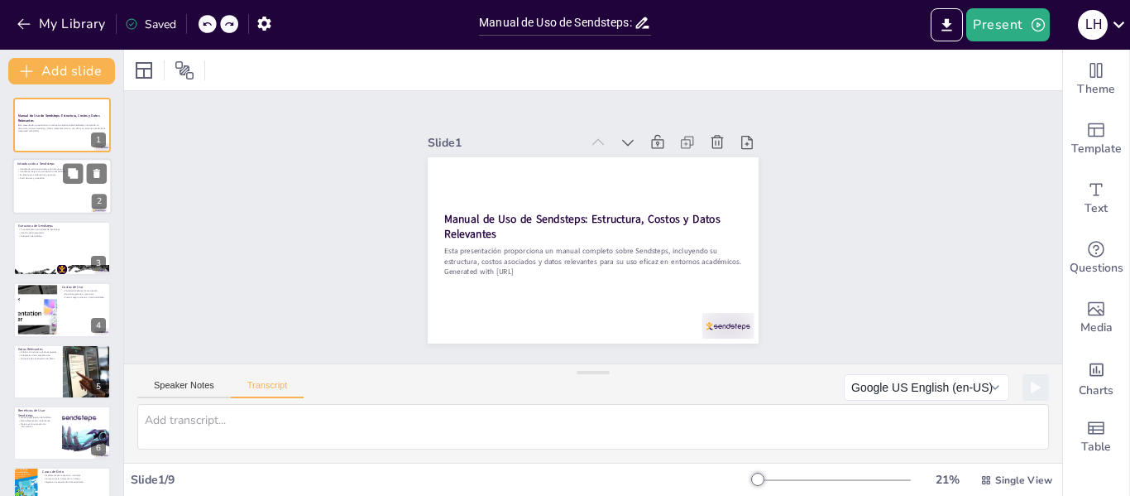
click at [39, 194] on div at bounding box center [61, 187] width 99 height 56
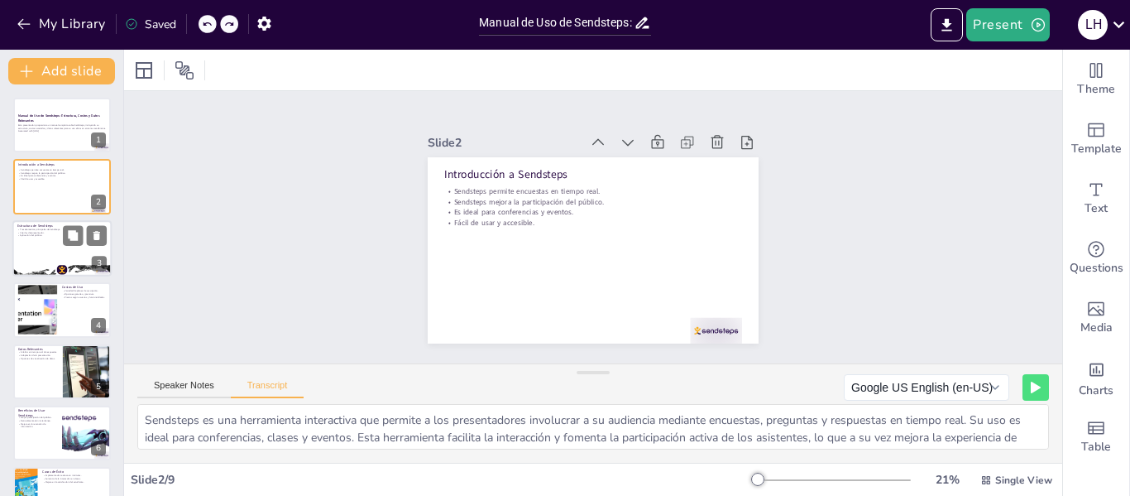
click at [83, 255] on div at bounding box center [61, 248] width 99 height 56
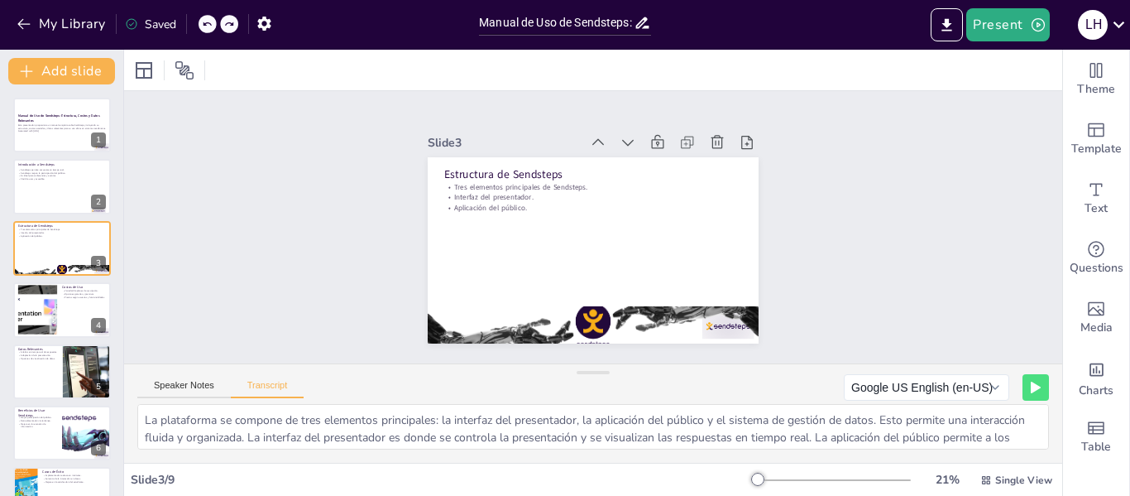
click at [49, 318] on div at bounding box center [37, 310] width 88 height 50
type textarea "Sendsteps ofrece varios planes de suscripción, desde opciones gratuitas con fun…"
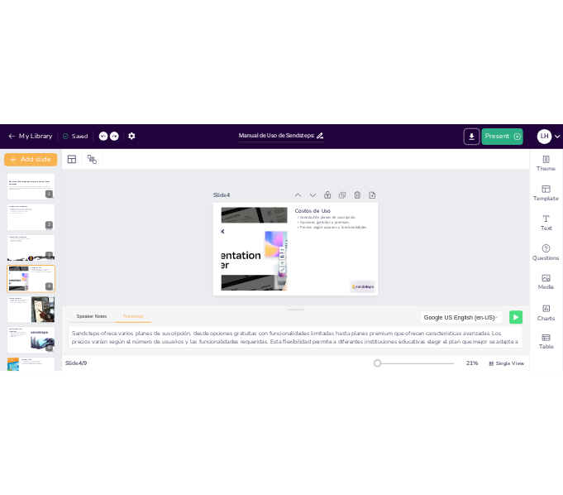
scroll to position [20, 0]
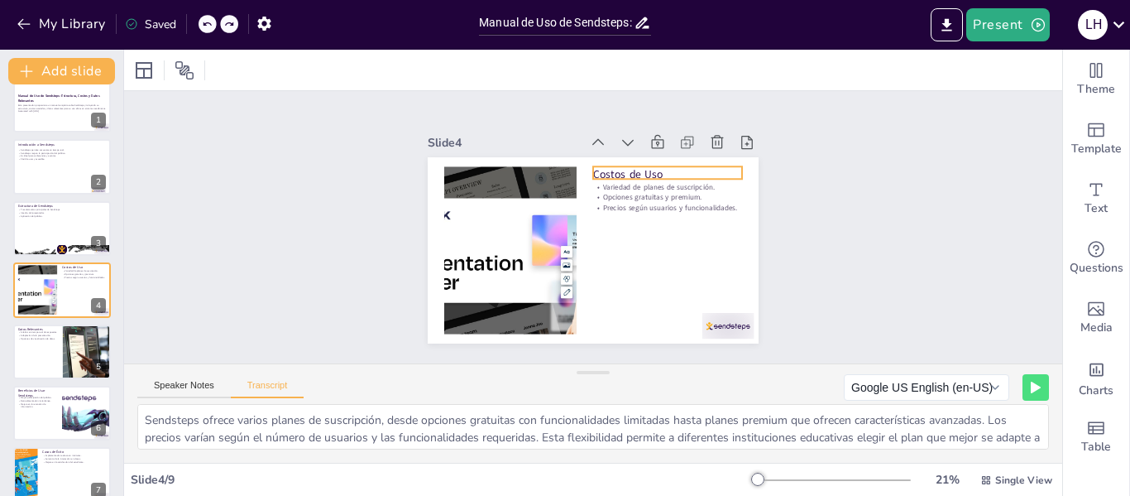
click at [602, 168] on p "Costos de Uso" at bounding box center [676, 191] width 149 height 46
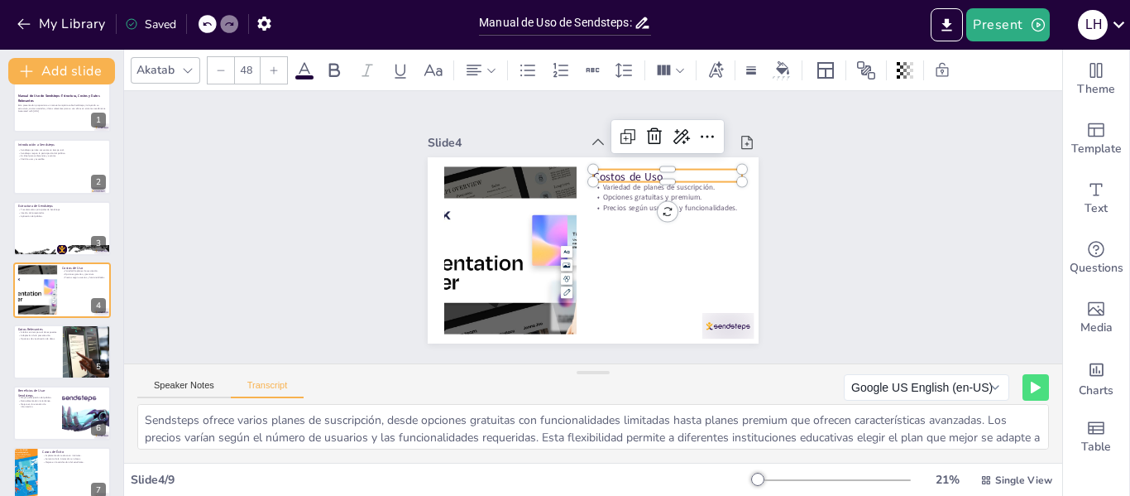
click at [611, 175] on p "Costos de Uso" at bounding box center [682, 212] width 142 height 74
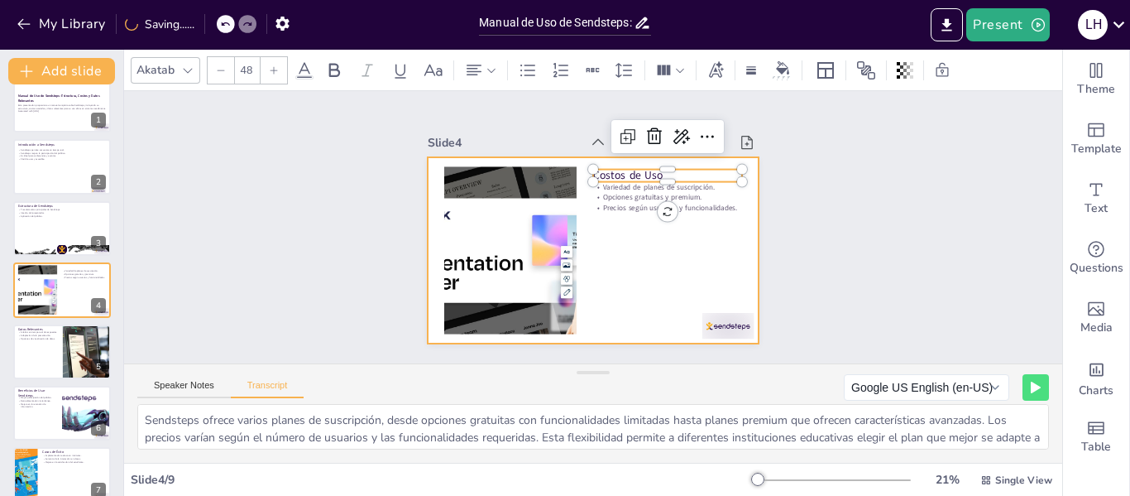
drag, startPoint x: 669, startPoint y: 169, endPoint x: 564, endPoint y: 173, distance: 104.3
click at [564, 173] on div "Variedad de planes de suscripción. Opciones gratuitas y premium. Precios según …" at bounding box center [571, 218] width 304 height 378
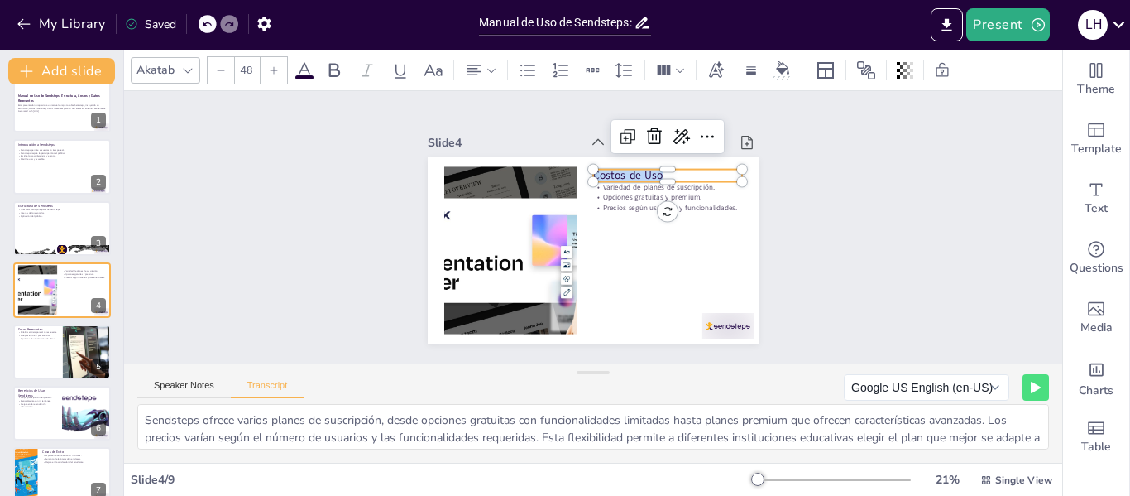
drag, startPoint x: 663, startPoint y: 168, endPoint x: 583, endPoint y: 171, distance: 79.5
click at [583, 171] on div "Variedad de planes de suscripción. Opciones gratuitas y premium. Precios según …" at bounding box center [588, 249] width 362 height 251
copy p "Costos de Uso"
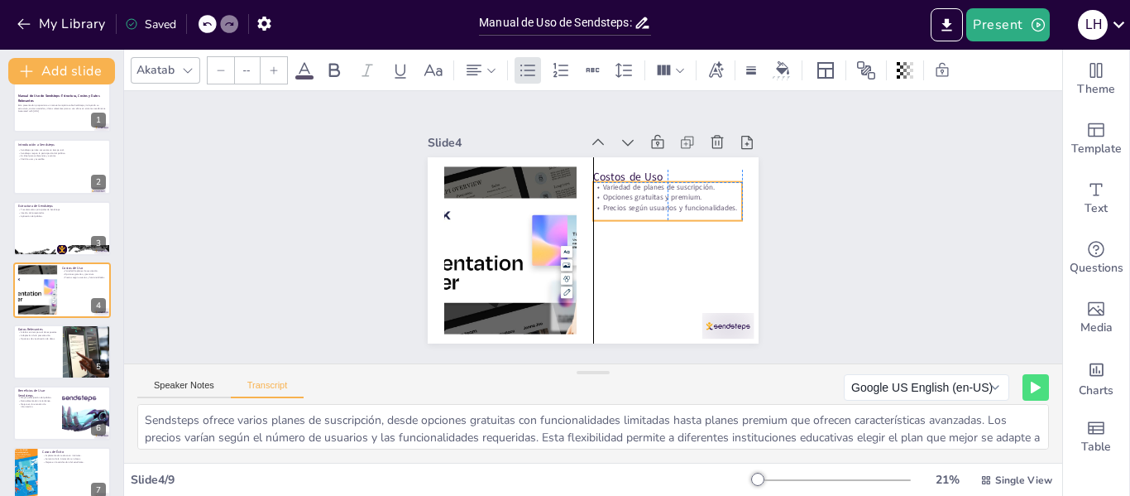
click at [618, 197] on p "Opciones gratuitas y premium." at bounding box center [673, 239] width 134 height 84
type input "32"
click at [618, 195] on p "Opciones gratuitas y premium." at bounding box center [673, 230] width 140 height 70
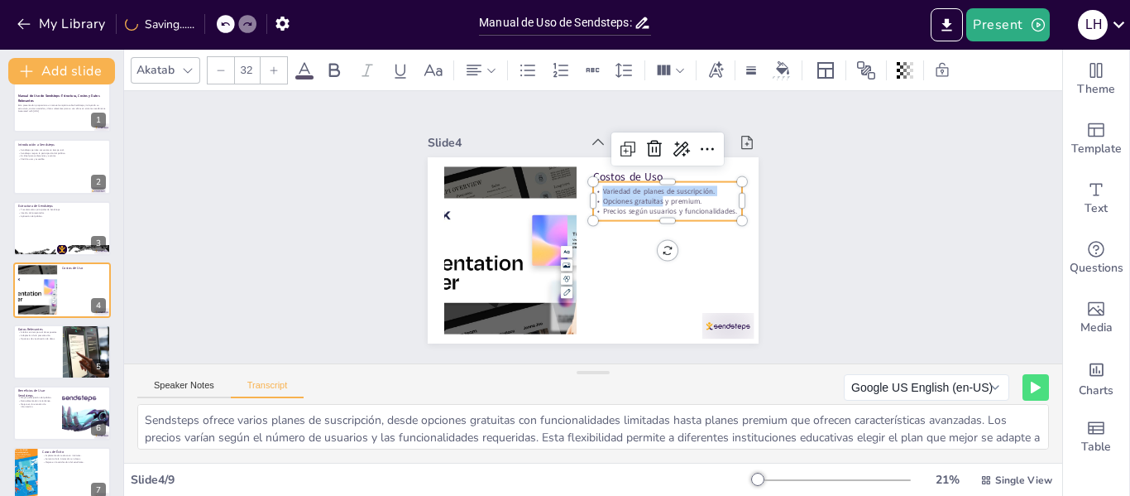
drag, startPoint x: 590, startPoint y: 184, endPoint x: 746, endPoint y: 238, distance: 165.6
click at [746, 239] on div "Slide 1 Manual de Uso de Sendsteps: Estructura, Costos y Datos Relevantes Esta …" at bounding box center [593, 227] width 445 height 276
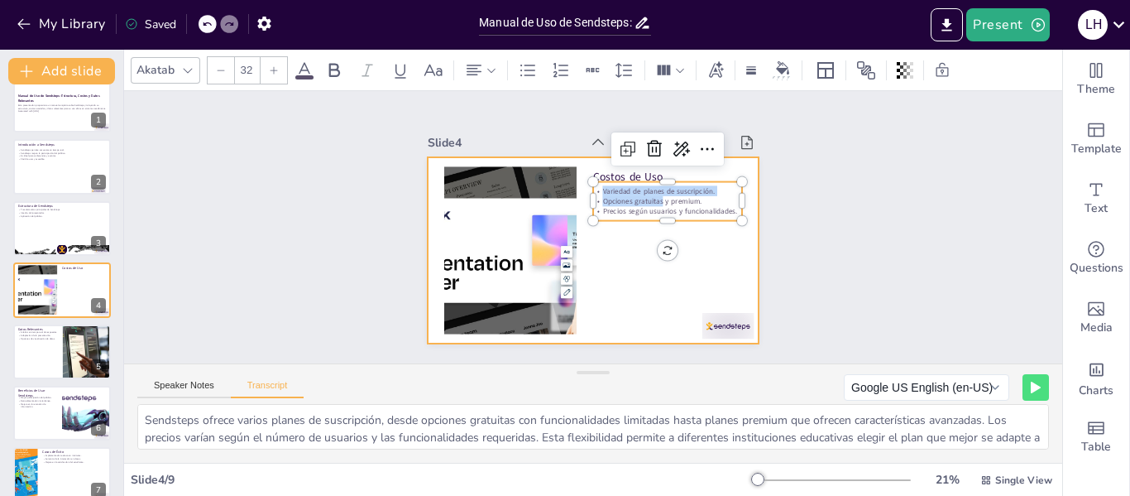
click at [708, 242] on div at bounding box center [582, 247] width 380 height 327
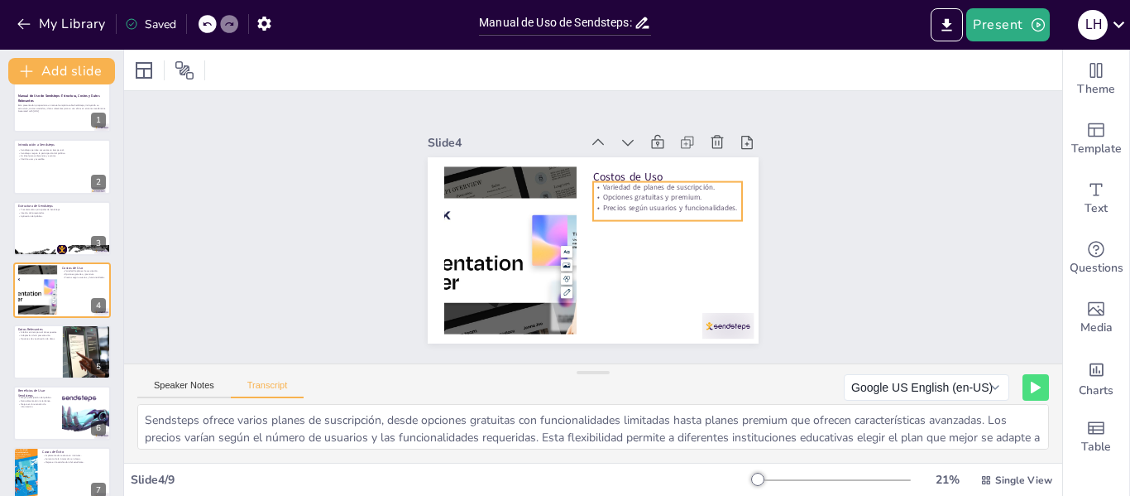
click at [696, 209] on p "Precios según usuarios y funcionalidades." at bounding box center [661, 263] width 117 height 108
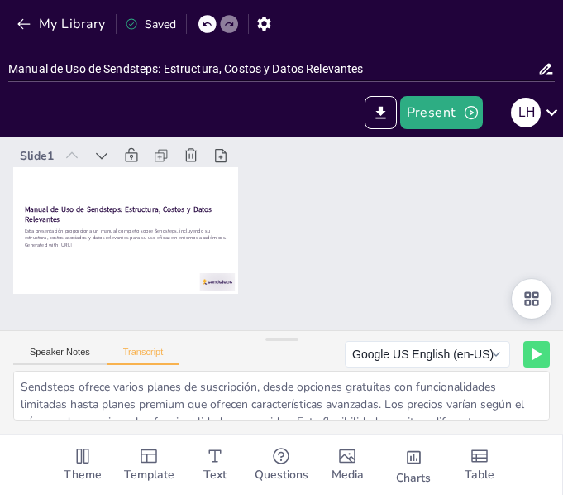
click at [475, 213] on div "Slide 1 Manual de Uso de Sendsteps: Estructura, Costos y Datos Relevantes Esta …" at bounding box center [281, 234] width 548 height 520
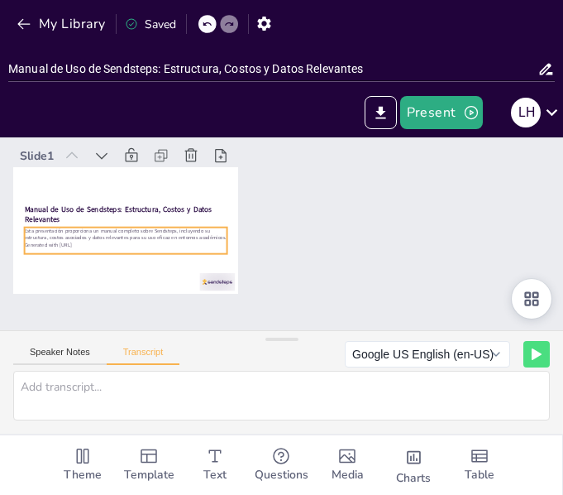
click at [205, 213] on p "Esta presentación proporciona un manual completo sobre Sendsteps, incluyendo su…" at bounding box center [146, 155] width 182 height 113
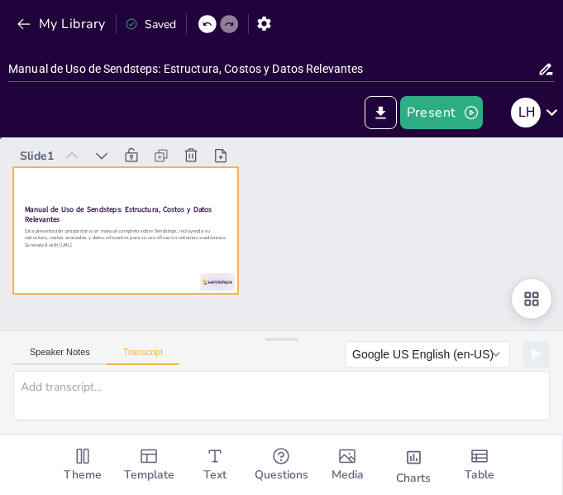
click at [232, 234] on div at bounding box center [168, 127] width 252 height 245
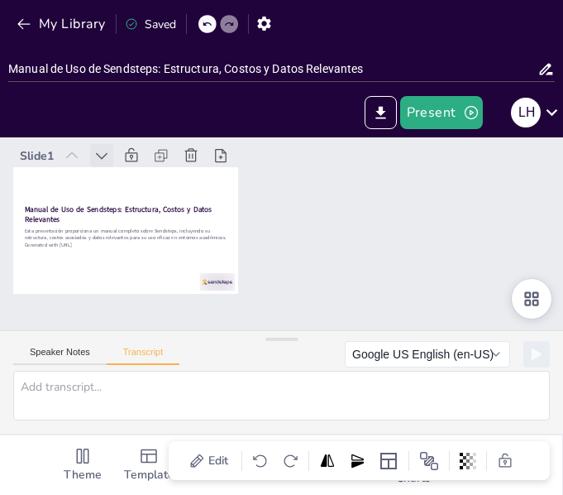
click at [138, 100] on icon at bounding box center [149, 90] width 22 height 22
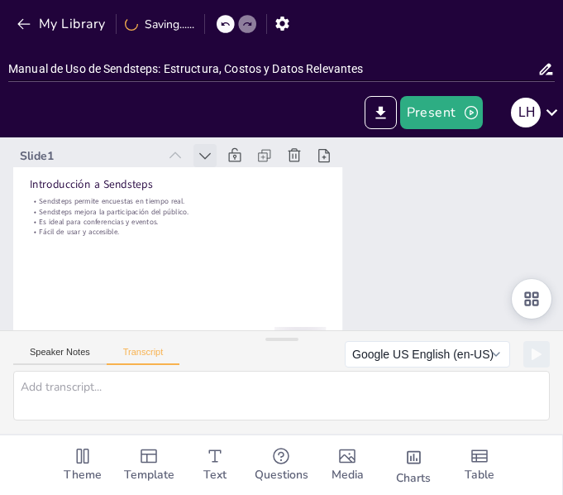
click at [266, 137] on icon at bounding box center [277, 124] width 23 height 23
type textarea "Sendsteps es una herramienta interactiva que permite a los presentadores involu…"
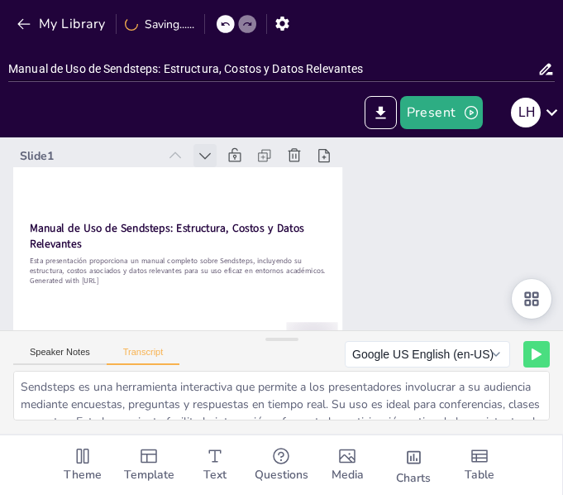
click at [266, 137] on icon at bounding box center [277, 124] width 23 height 23
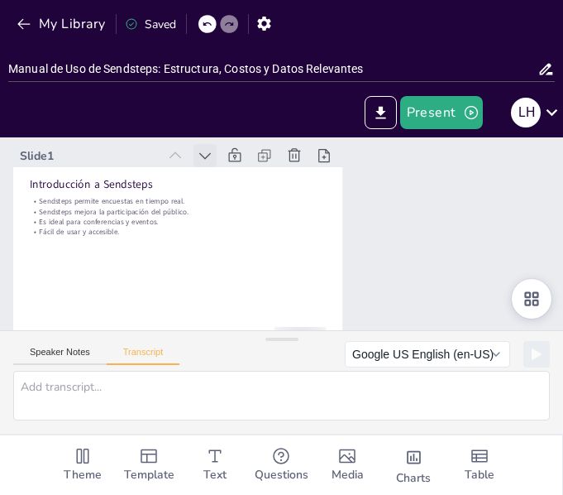
click at [333, 153] on icon at bounding box center [343, 143] width 20 height 20
type textarea "Sendsteps es una herramienta interactiva que permite a los presentadores involu…"
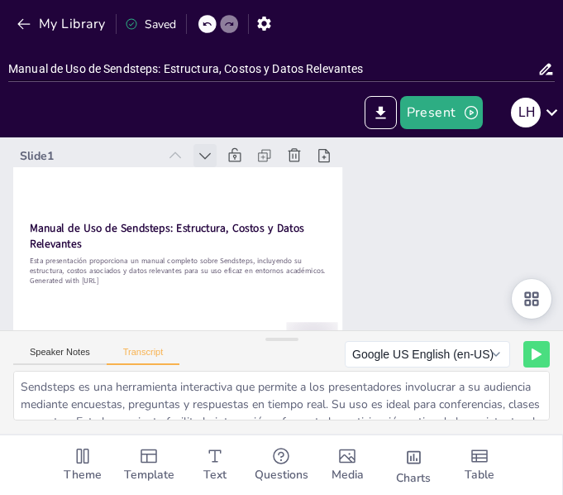
click at [243, 139] on icon at bounding box center [254, 128] width 22 height 22
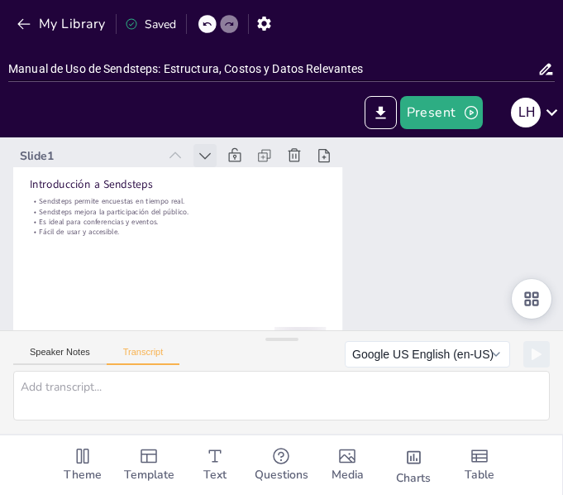
click at [243, 139] on icon at bounding box center [254, 128] width 22 height 22
type textarea "Sendsteps es una herramienta interactiva que permite a los presentadores involu…"
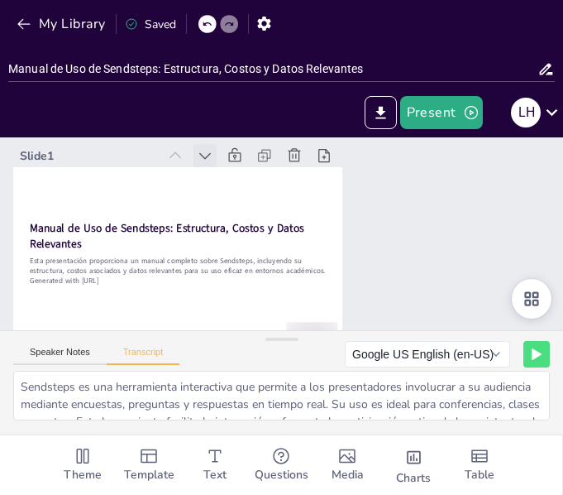
click at [223, 146] on icon at bounding box center [233, 136] width 21 height 21
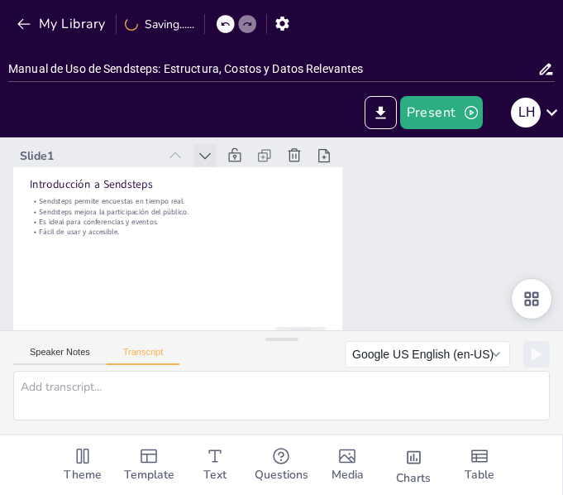
click at [232, 142] on icon at bounding box center [243, 132] width 22 height 22
type textarea "Sendsteps es una herramienta interactiva que permite a los presentadores involu…"
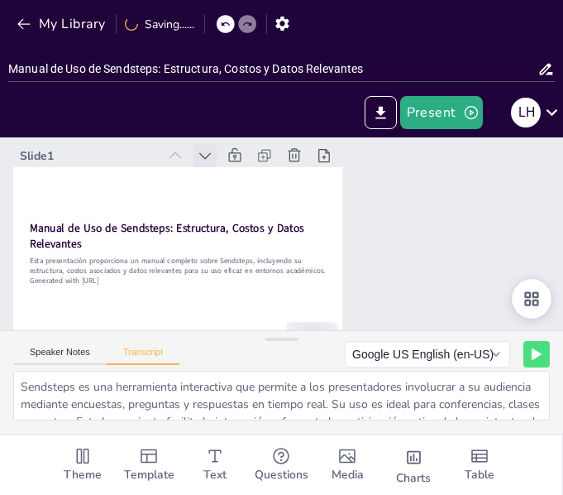
click at [223, 146] on icon at bounding box center [233, 136] width 21 height 21
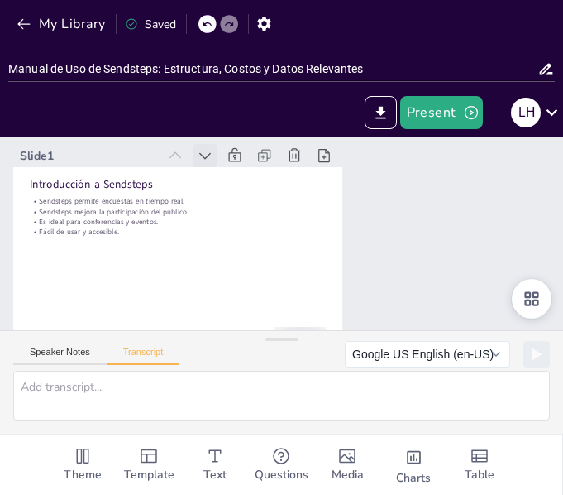
click at [277, 137] on icon at bounding box center [288, 124] width 23 height 23
type textarea "Sendsteps es una herramienta interactiva que permite a los presentadores involu…"
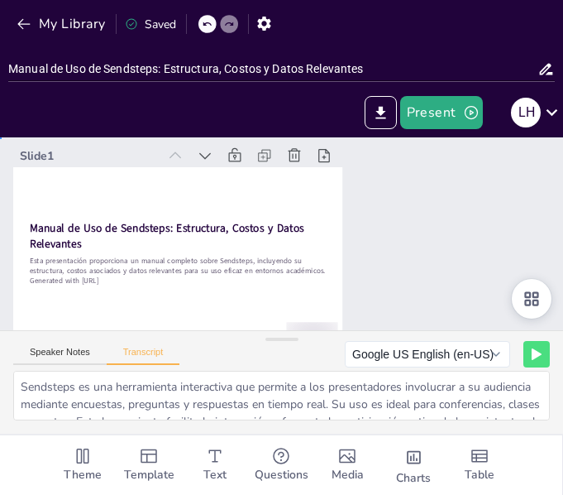
click at [447, 232] on div "Slide 1 Manual de Uso de Sendsteps: Estructura, Costos y Datos Relevantes Esta …" at bounding box center [275, 243] width 582 height 506
click at [23, 27] on icon "button" at bounding box center [24, 24] width 17 height 17
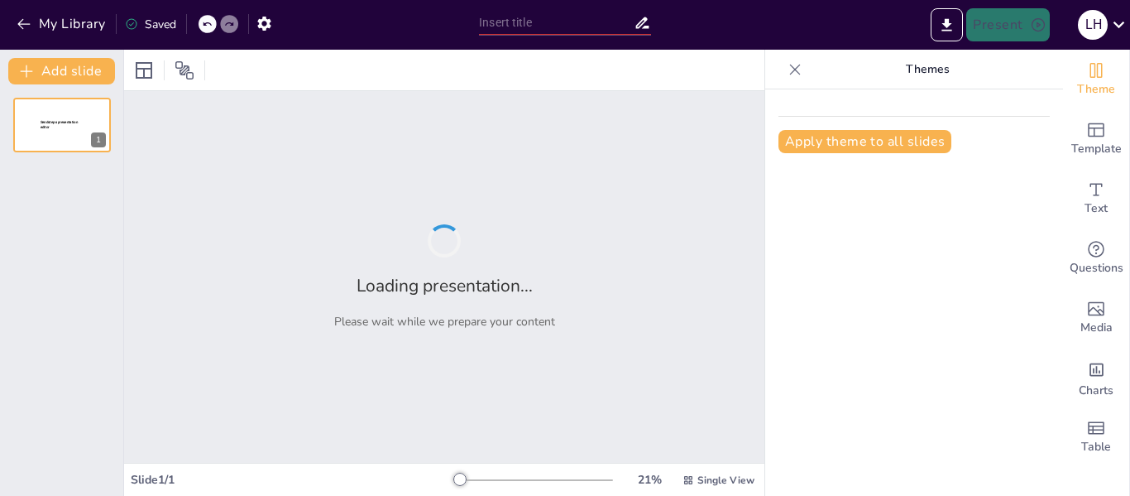
type input "Manual de Uso de Sendsteps: Estructura, Costos y Datos Relevantes"
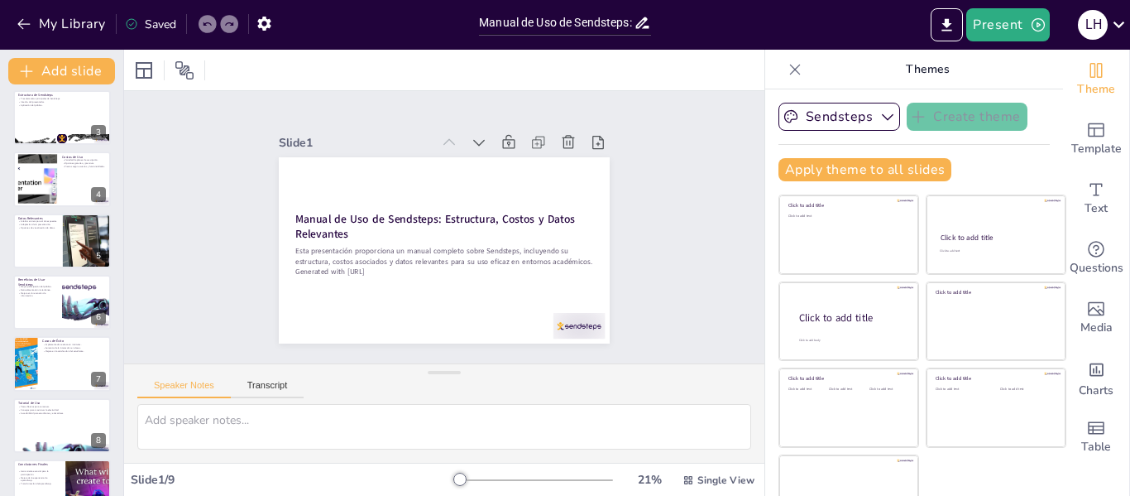
scroll to position [162, 0]
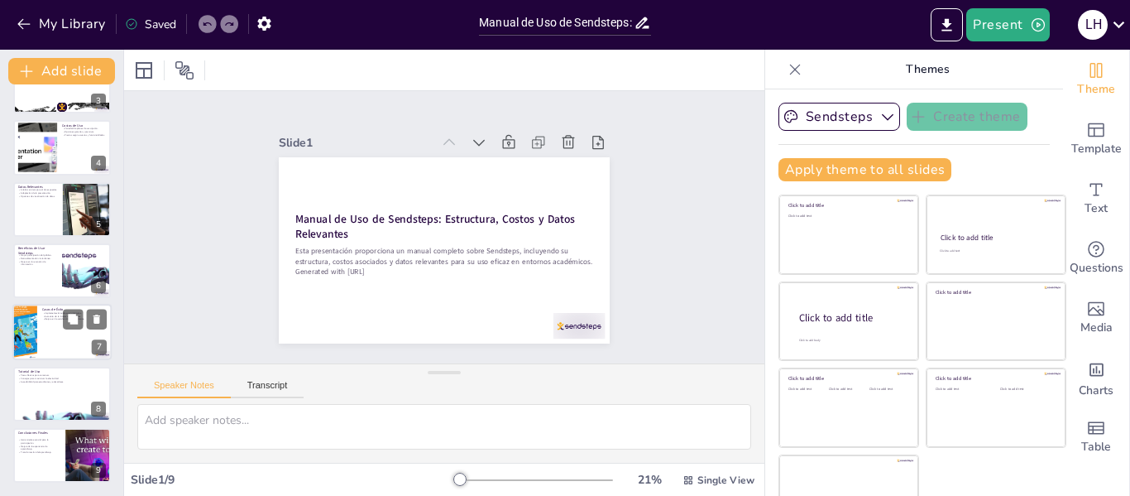
click at [50, 327] on div at bounding box center [61, 332] width 99 height 56
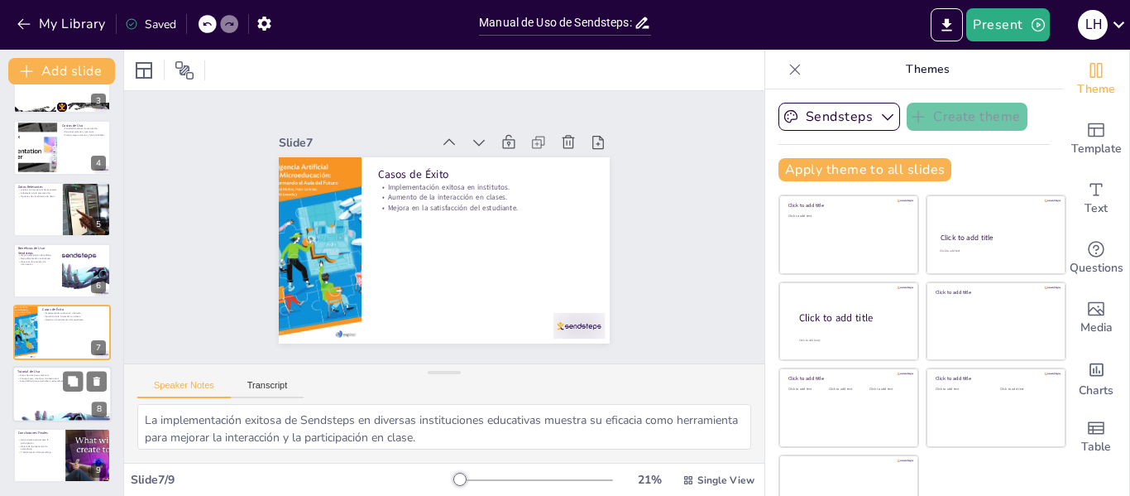
click at [60, 389] on div at bounding box center [61, 394] width 99 height 56
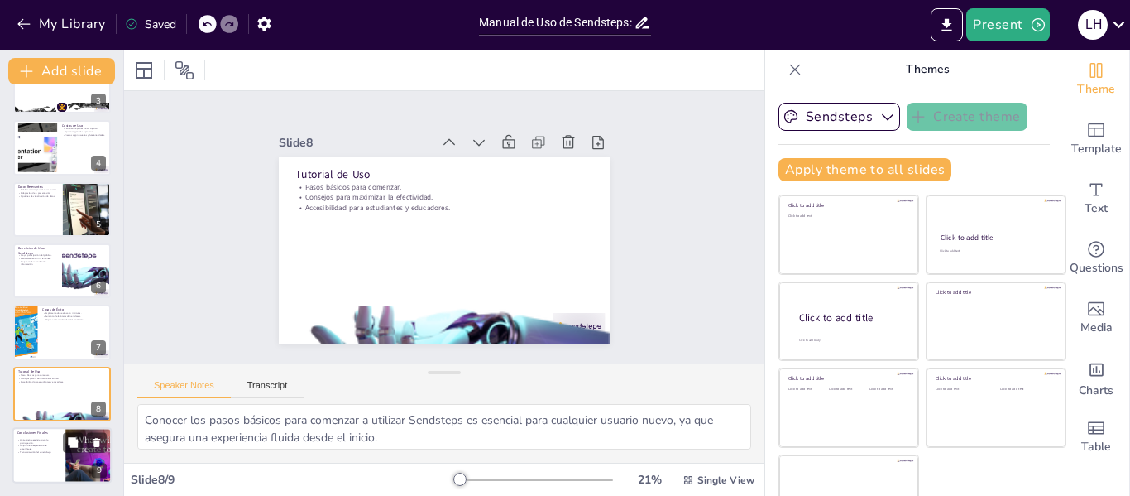
click at [31, 463] on div at bounding box center [61, 455] width 99 height 56
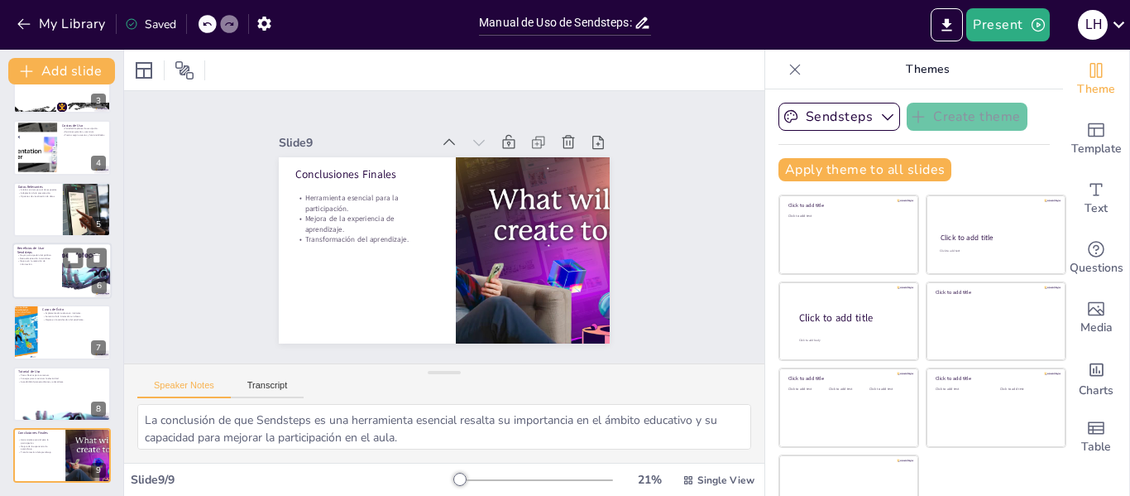
click at [48, 280] on div at bounding box center [61, 270] width 99 height 56
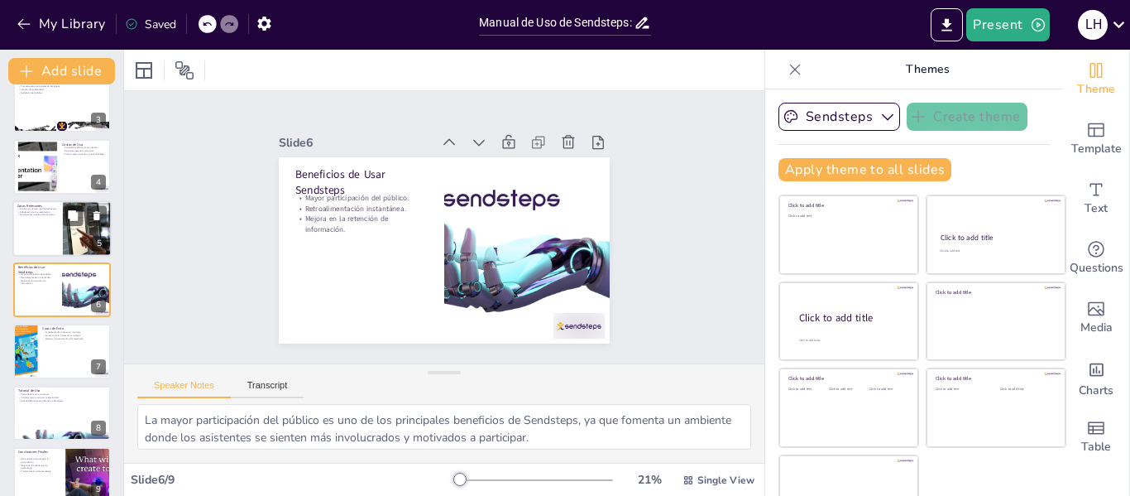
click at [49, 223] on div at bounding box center [61, 228] width 99 height 56
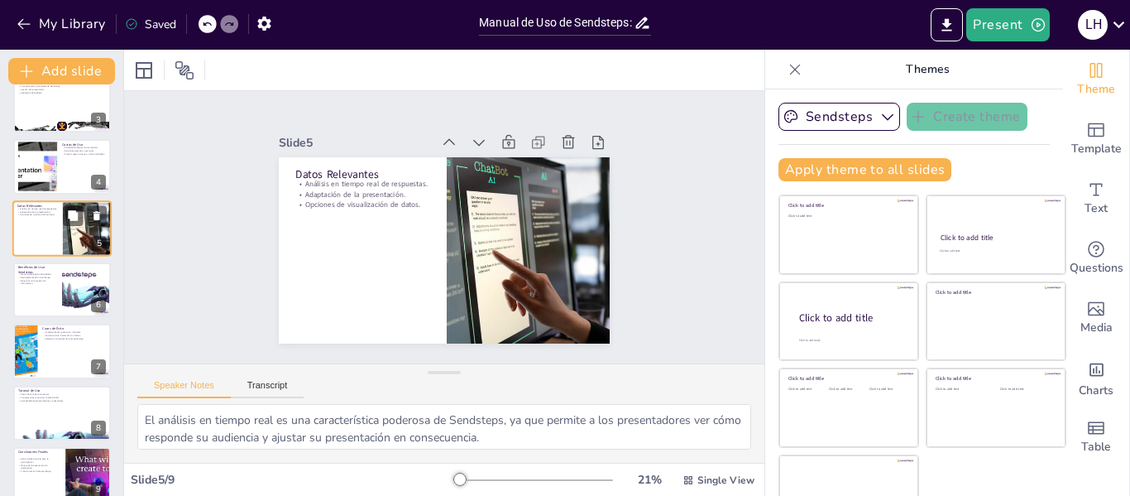
scroll to position [81, 0]
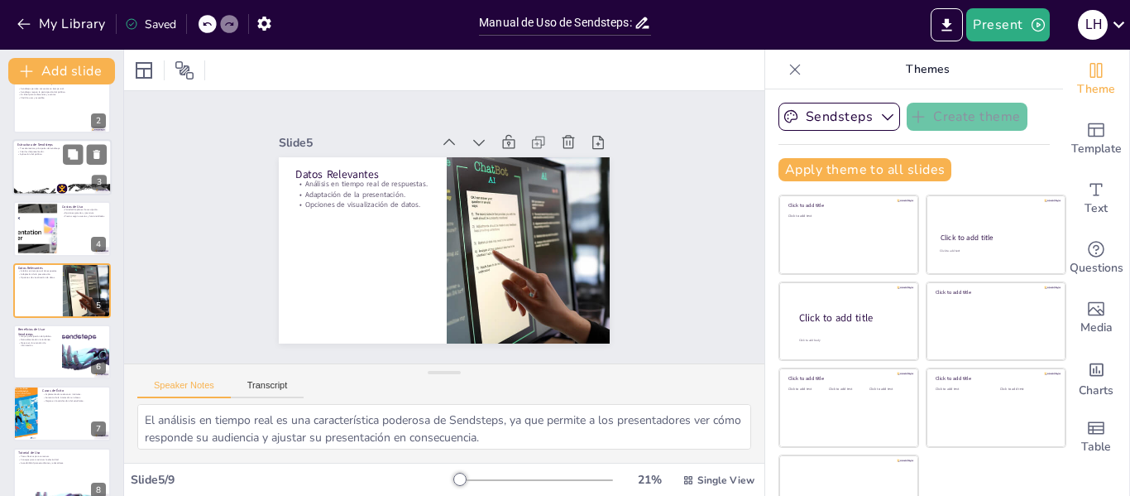
click at [41, 171] on div at bounding box center [61, 167] width 99 height 56
type textarea "La estructura de Sendsteps es fundamental para su funcionamiento. Comprender lo…"
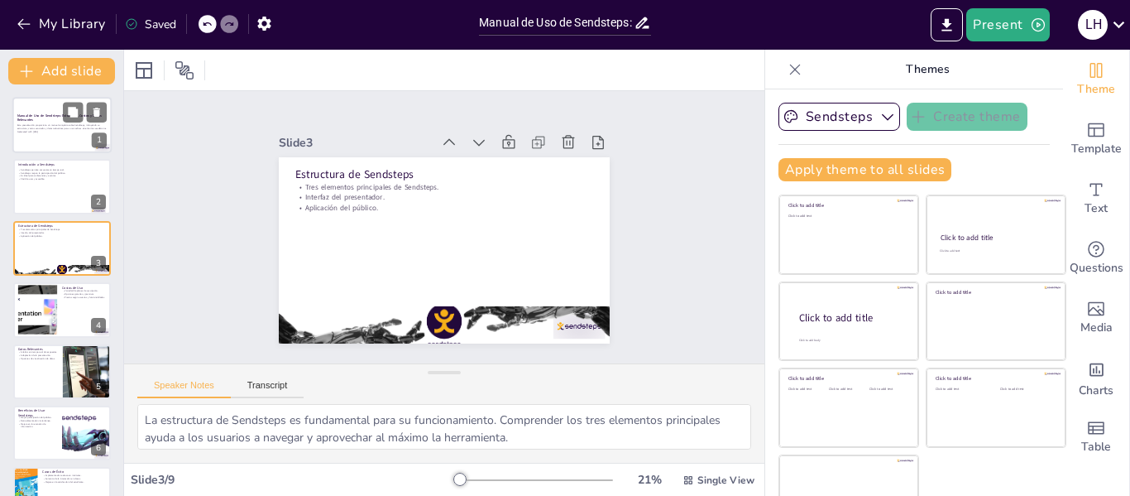
click at [24, 137] on div at bounding box center [61, 125] width 99 height 56
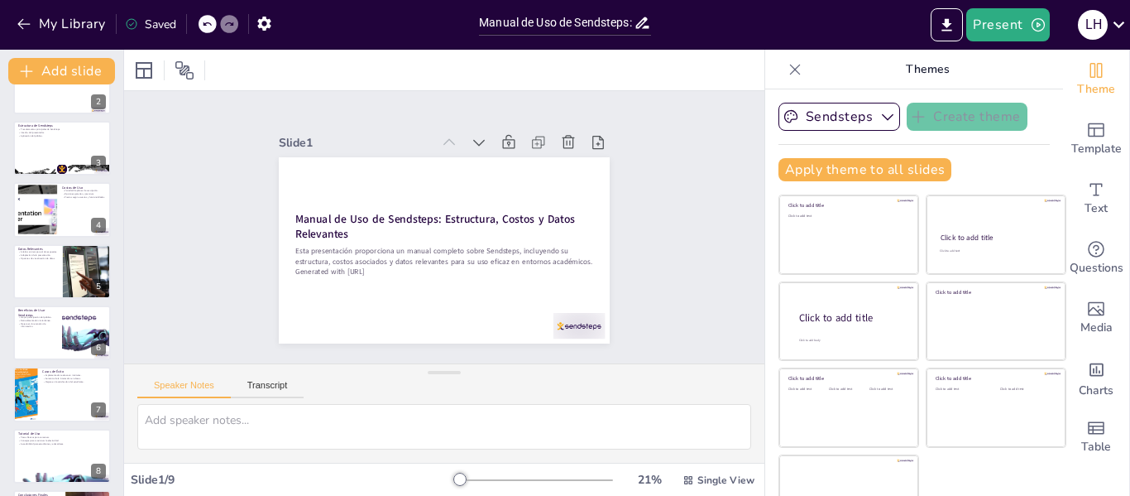
scroll to position [162, 0]
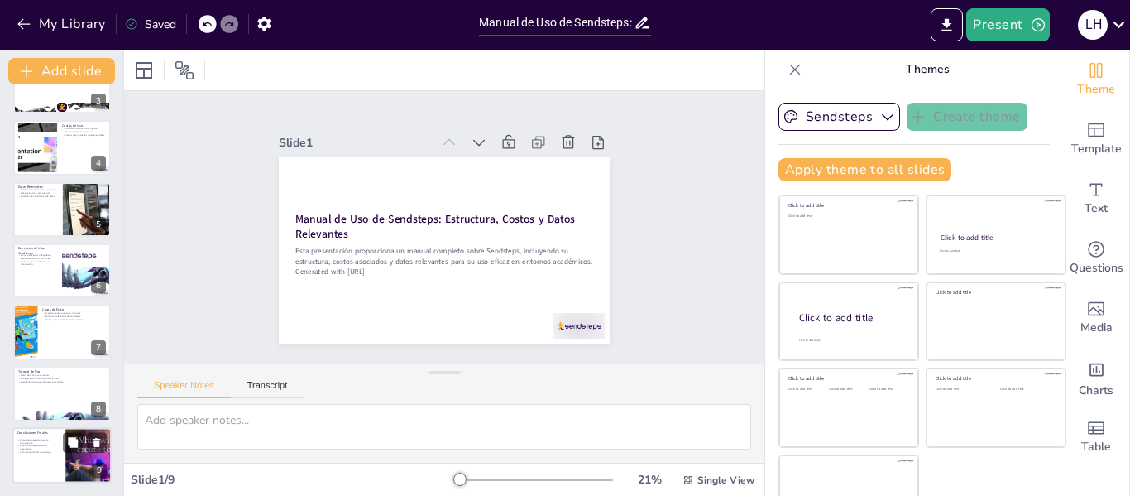
click at [31, 467] on div at bounding box center [61, 455] width 99 height 56
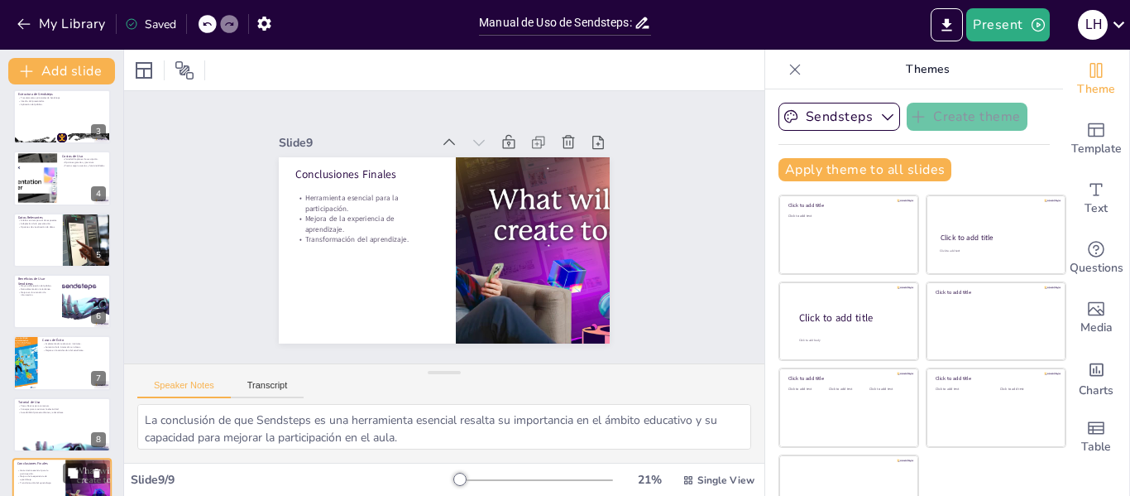
scroll to position [129, 0]
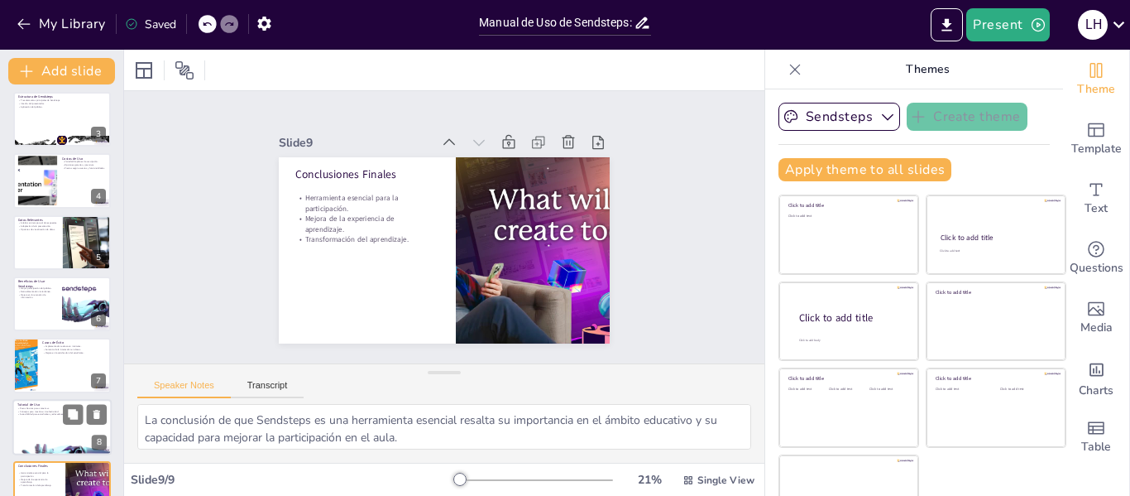
click at [43, 434] on div at bounding box center [61, 427] width 99 height 56
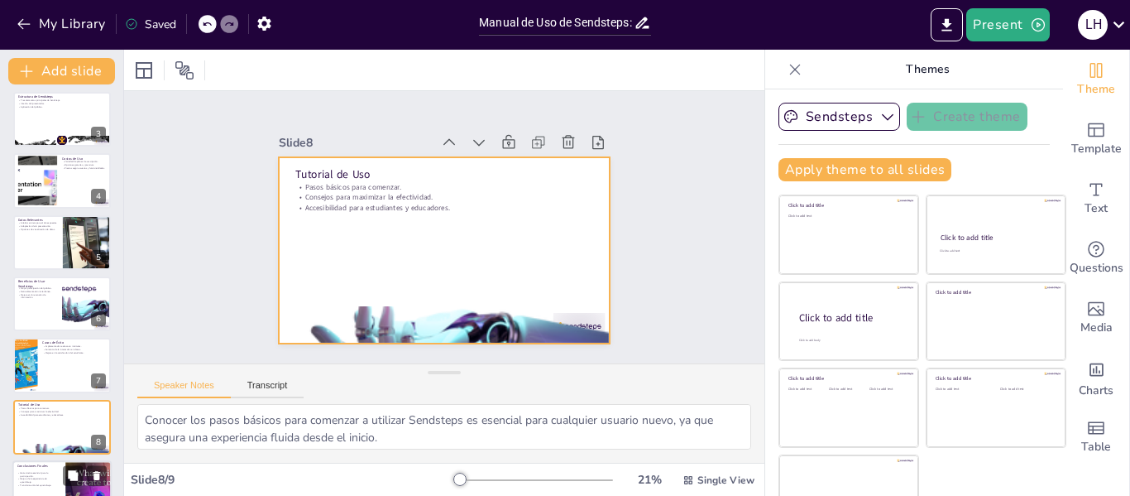
click at [43, 434] on div at bounding box center [62, 427] width 98 height 55
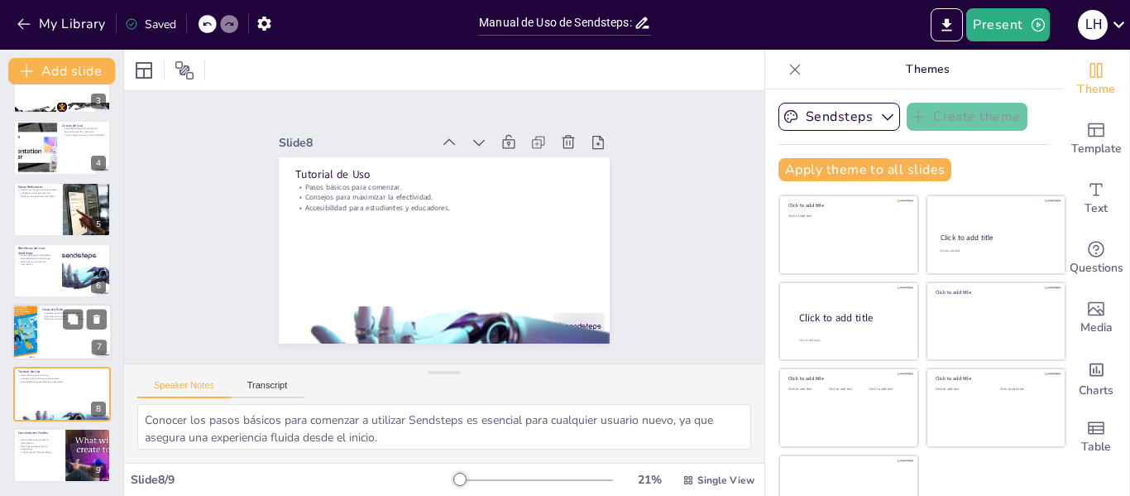
click at [46, 304] on div "Casos de Éxito Implementación exitosa en institutos. Aumento de la interacción …" at bounding box center [61, 304] width 99 height 0
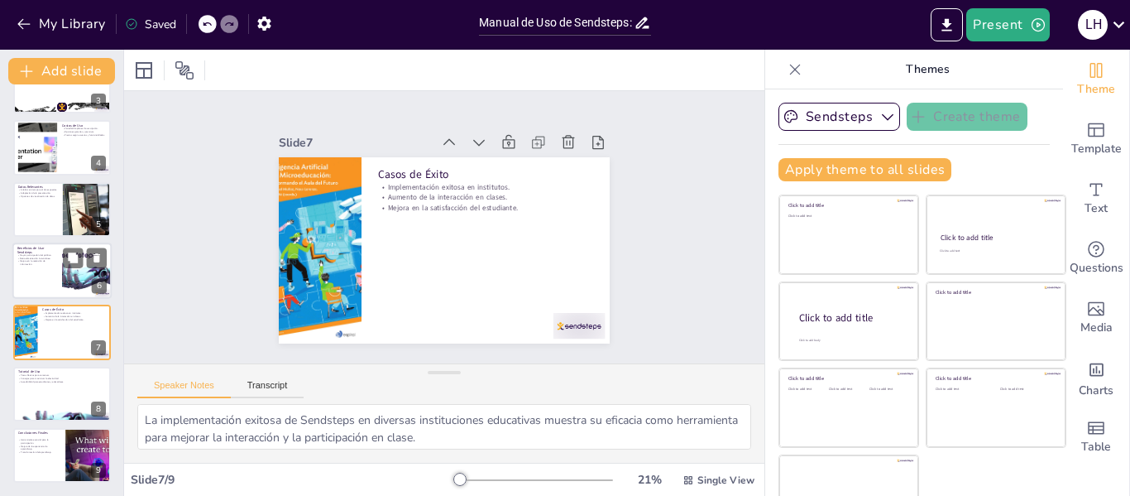
click at [35, 283] on div at bounding box center [61, 270] width 99 height 56
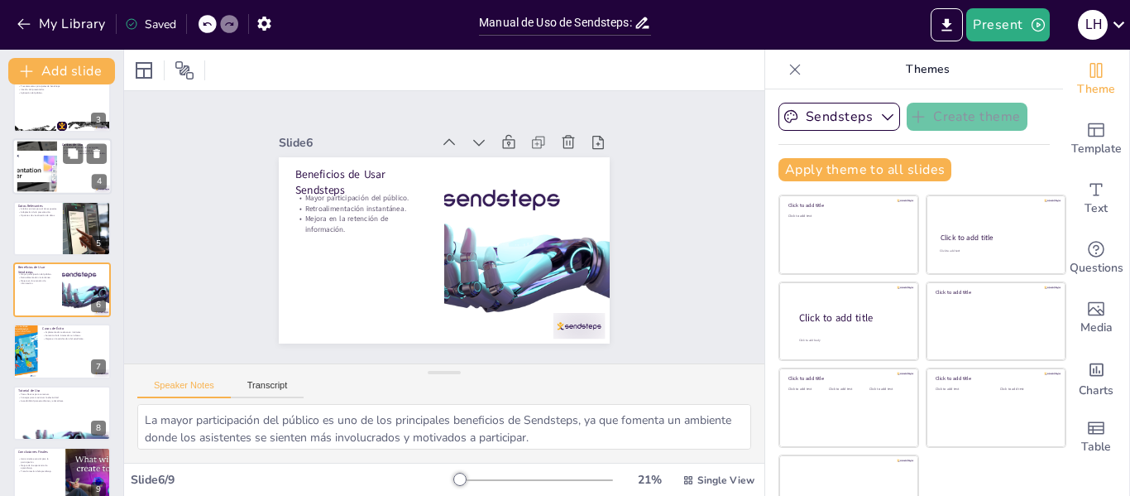
click at [26, 232] on div at bounding box center [62, 228] width 98 height 55
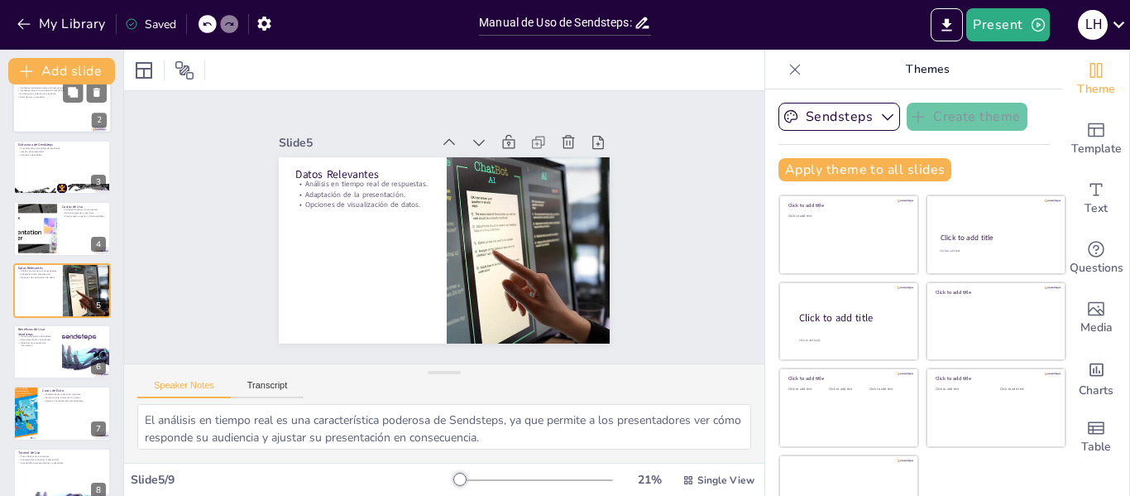
click at [42, 172] on div at bounding box center [62, 167] width 98 height 55
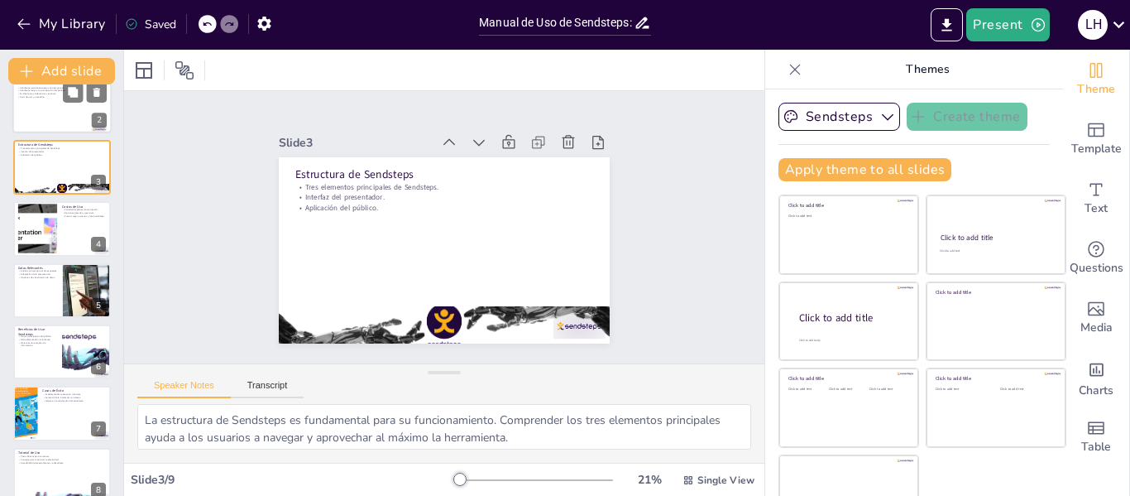
scroll to position [0, 0]
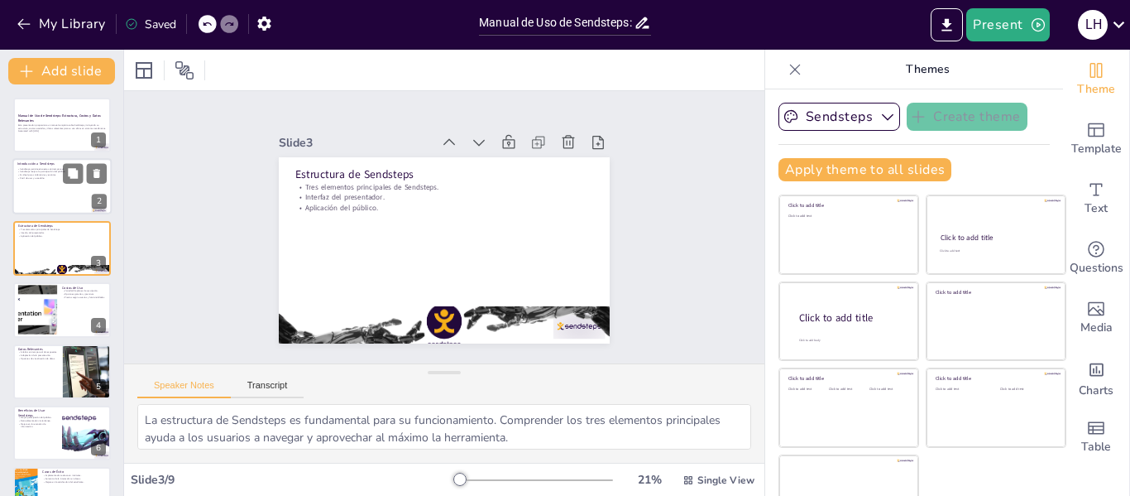
click at [41, 175] on p "Es ideal para conferencias y eventos." at bounding box center [61, 175] width 89 height 3
type textarea "Las encuestas en tiempo real son una de las características más destacadas de S…"
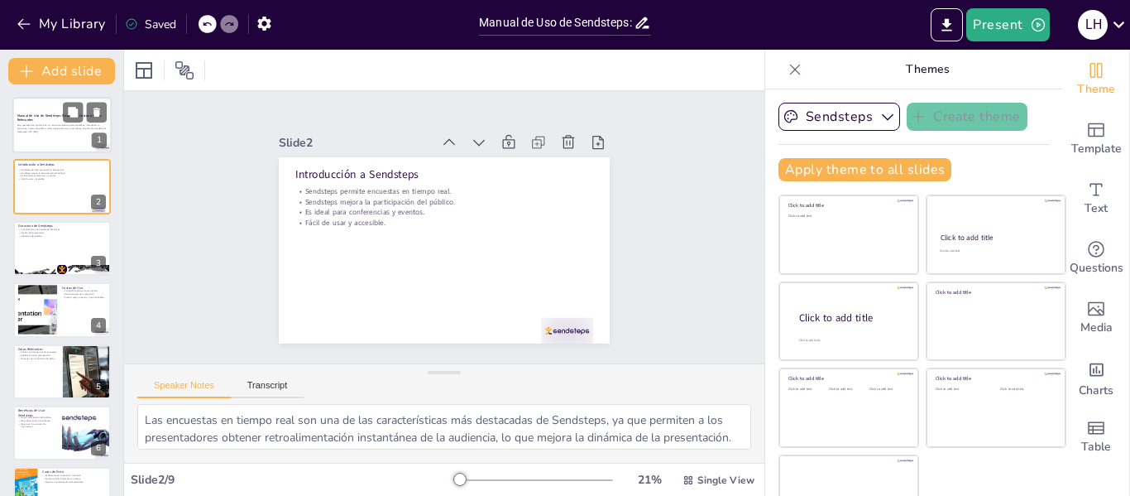
click at [46, 137] on div at bounding box center [61, 125] width 99 height 56
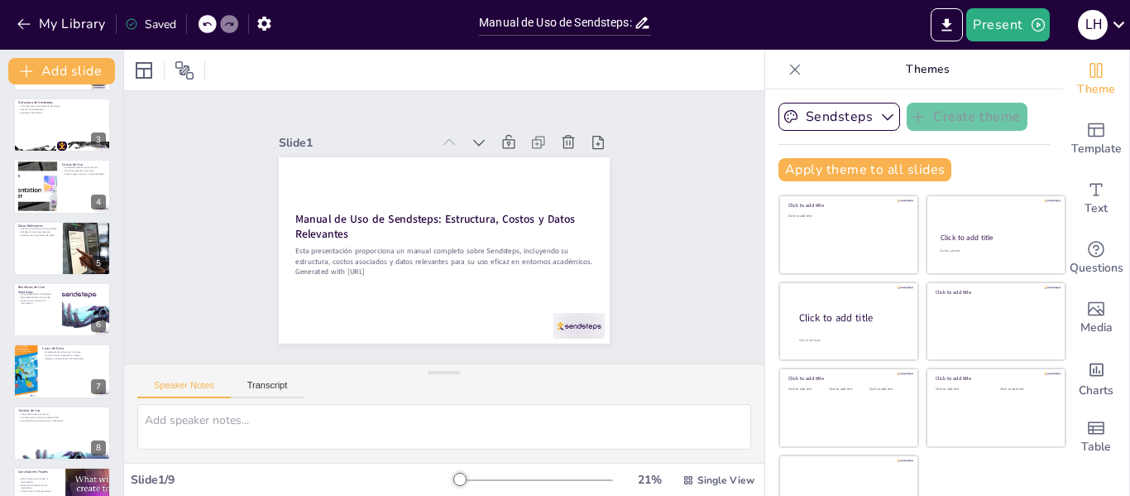
scroll to position [162, 0]
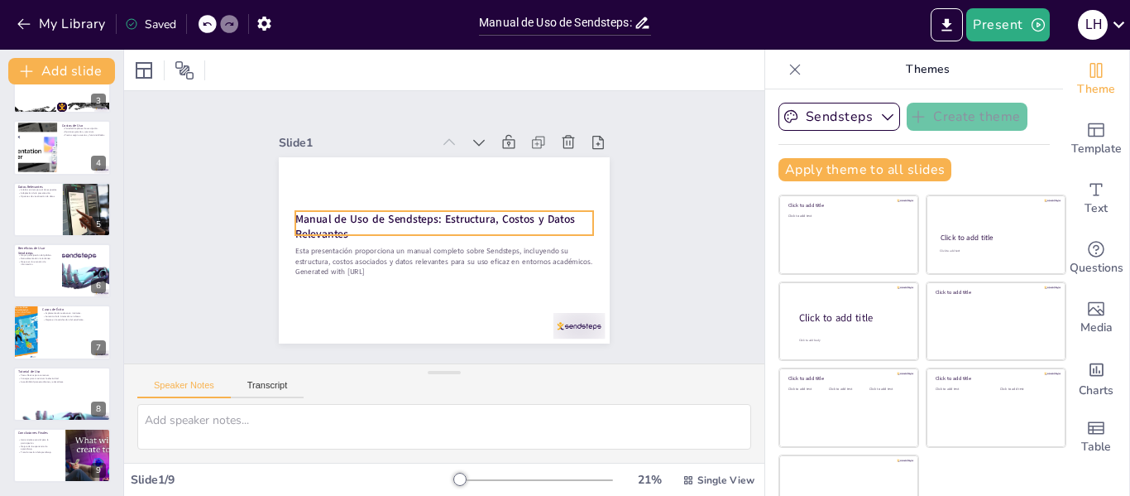
click at [373, 208] on strong "Manual de Uso de Sendsteps: Estructura, Costos y Datos Relevantes" at bounding box center [436, 216] width 276 height 101
click at [373, 208] on strong "Manual de Uso de Sendsteps: Estructura, Costos y Datos Relevantes" at bounding box center [436, 215] width 257 height 153
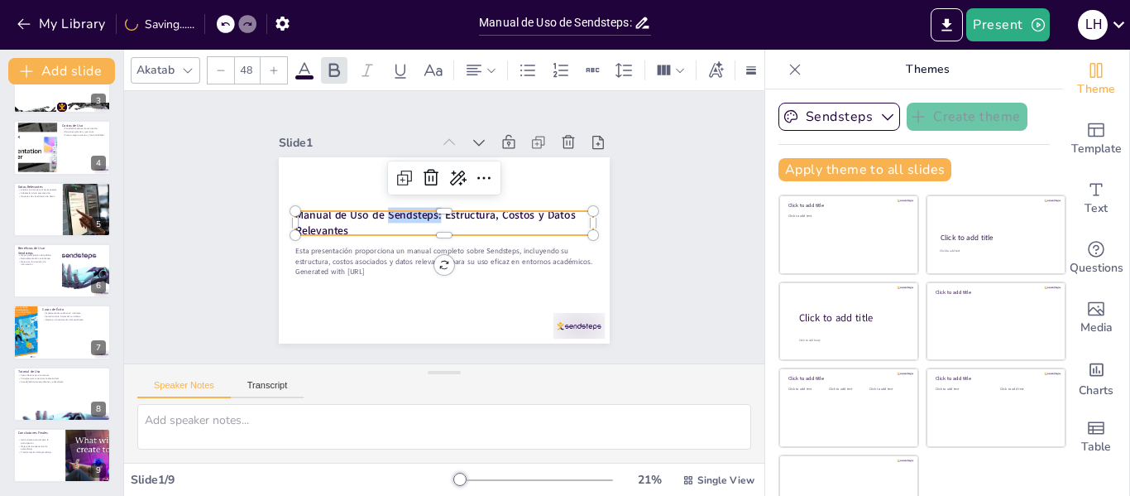
drag, startPoint x: 369, startPoint y: 210, endPoint x: 422, endPoint y: 206, distance: 53.1
click at [422, 206] on strong "Manual de Uso de Sendsteps: Estructura, Costos y Datos Relevantes" at bounding box center [438, 212] width 268 height 127
copy strong "Sendsteps:"
click at [50, 324] on div at bounding box center [61, 332] width 99 height 56
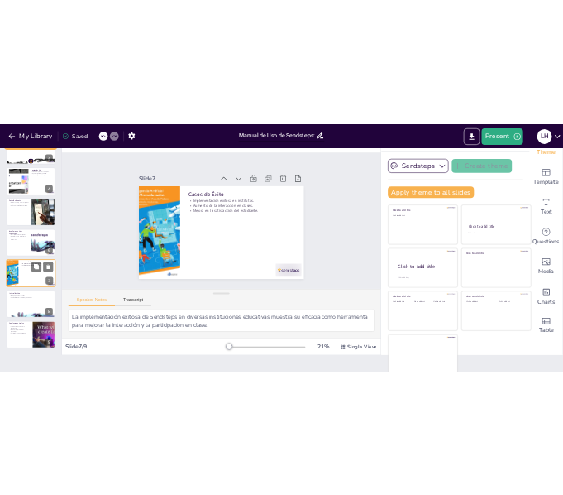
scroll to position [38, 0]
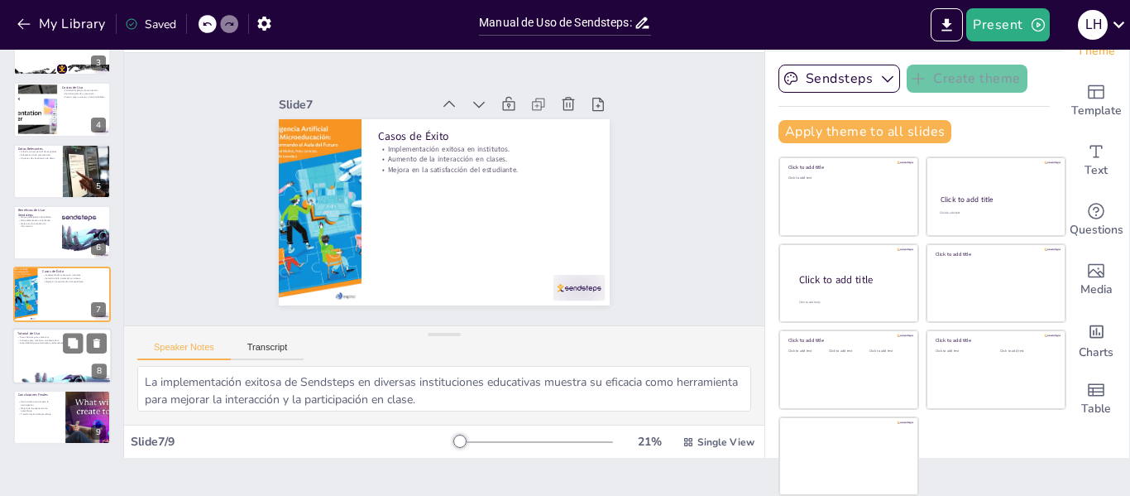
click at [44, 342] on p "Accesibilidad para estudiantes y educadores." at bounding box center [61, 342] width 89 height 3
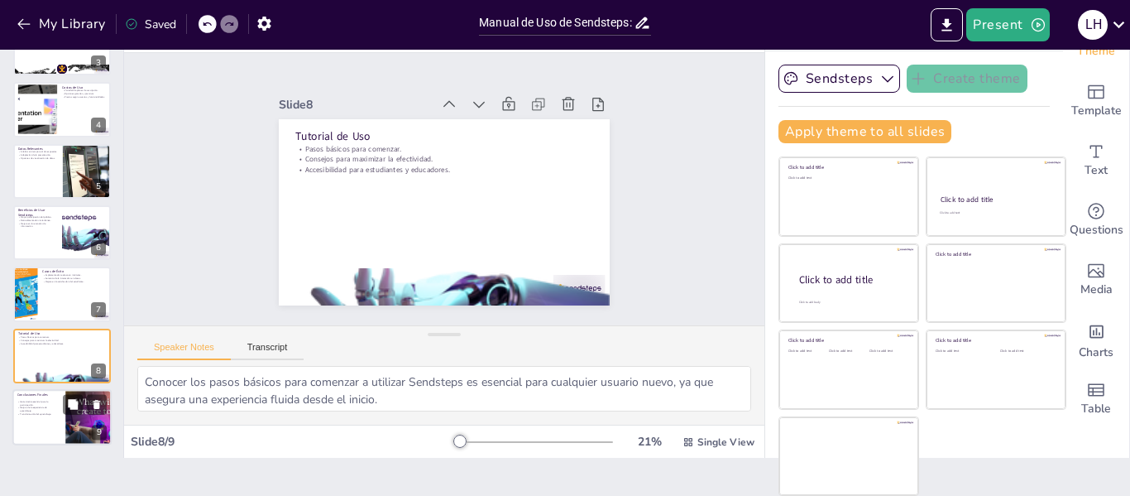
click at [35, 410] on p "Mejora de la experiencia de aprendizaje." at bounding box center [37, 409] width 40 height 6
type textarea "La conclusión de que Sendsteps es una herramienta esencial resalta su importanc…"
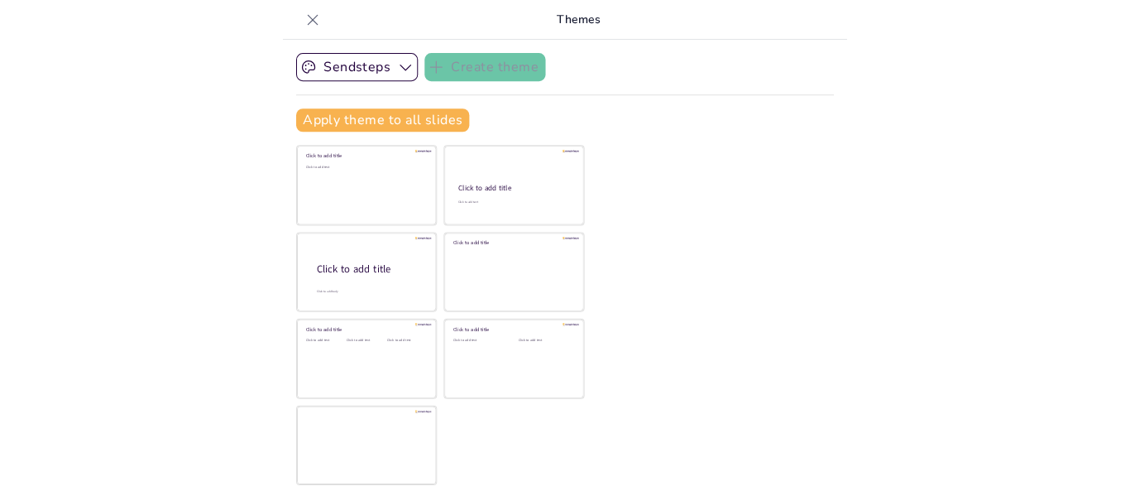
scroll to position [0, 0]
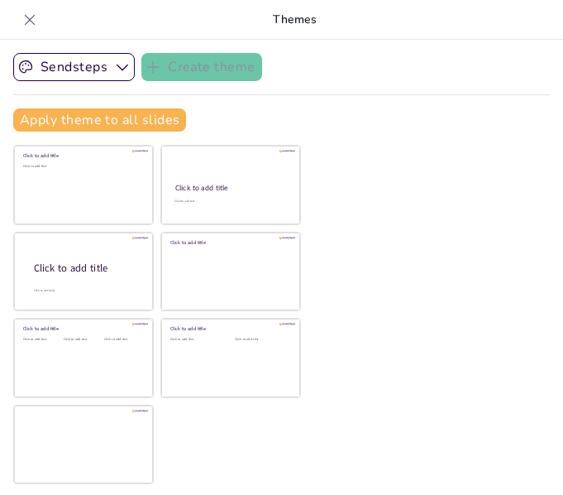
click at [24, 22] on icon at bounding box center [30, 20] width 17 height 17
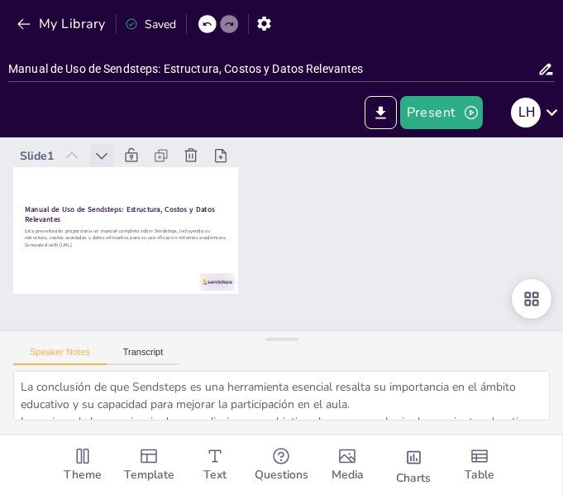
click at [208, 60] on icon at bounding box center [219, 47] width 23 height 23
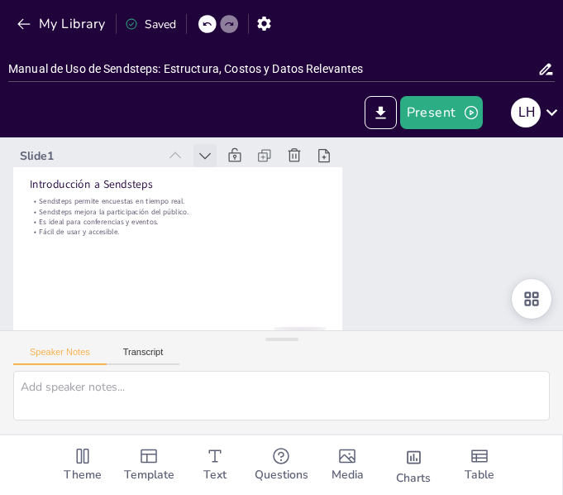
click at [218, 151] on div at bounding box center [232, 136] width 29 height 29
type textarea "Las encuestas en tiempo real son una de las características más destacadas de S…"
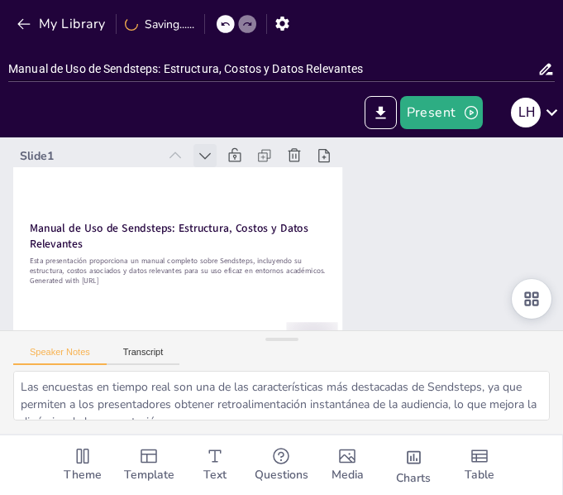
click at [232, 142] on icon at bounding box center [243, 132] width 22 height 22
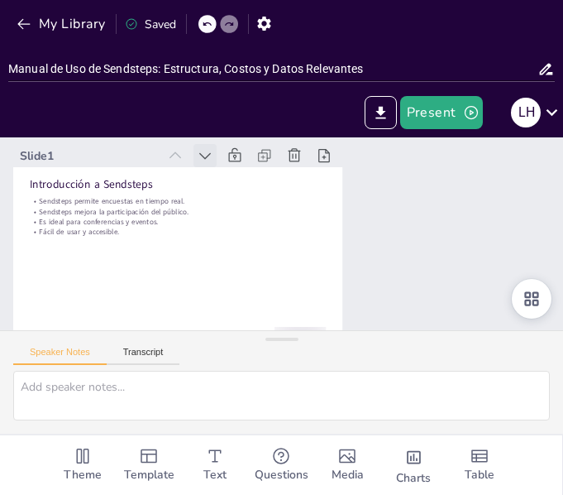
click at [243, 139] on icon at bounding box center [254, 128] width 22 height 22
type textarea "Las encuestas en tiempo real son una de las características más destacadas de S…"
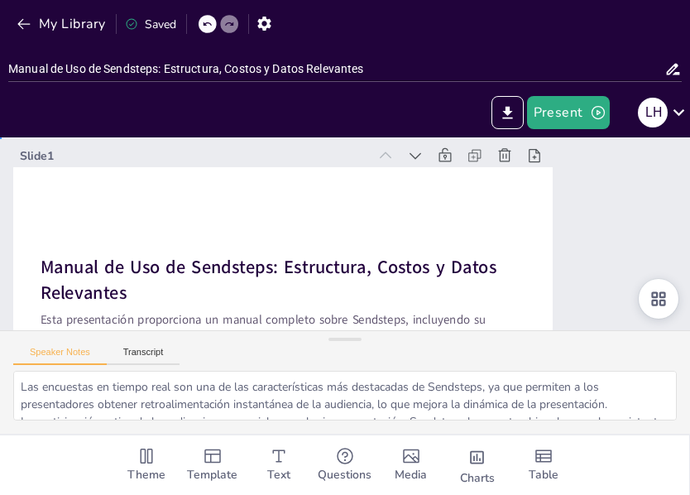
click at [626, 232] on div "Slide 1 Manual de Uso de Sendsteps: Estructura, Costos y Datos Relevantes Esta …" at bounding box center [324, 301] width 760 height 530
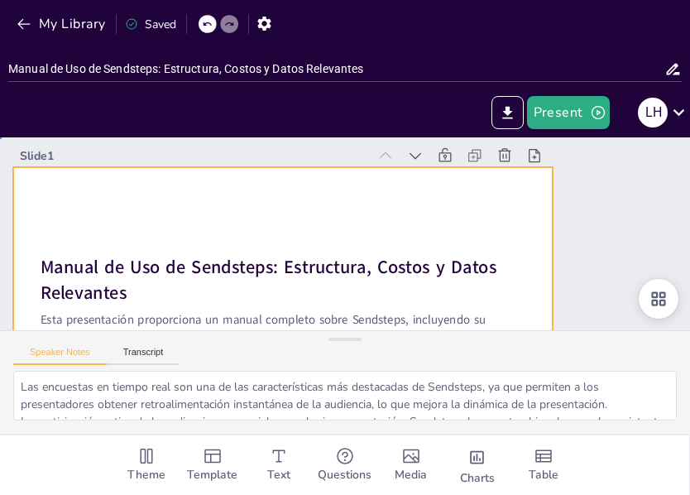
click at [501, 241] on div at bounding box center [249, 276] width 619 height 533
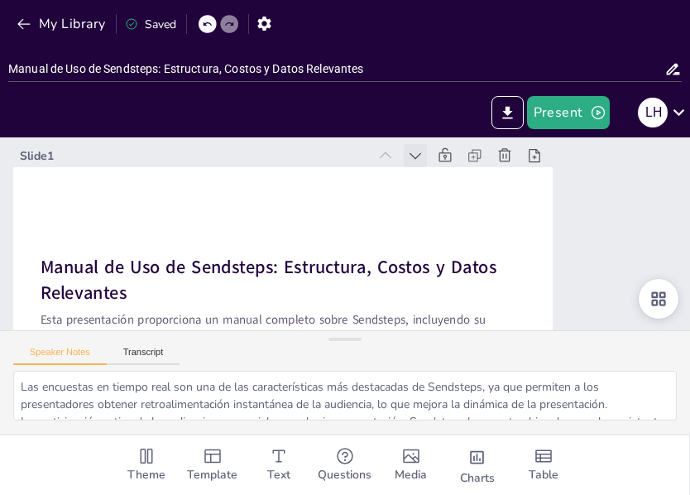
click at [420, 162] on icon at bounding box center [430, 172] width 20 height 20
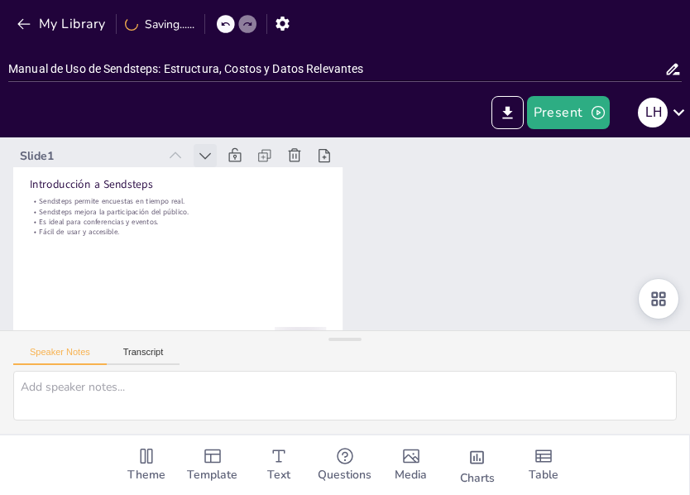
click at [226, 127] on icon at bounding box center [236, 116] width 21 height 21
type textarea "Las encuestas en tiempo real son una de las características más destacadas de S…"
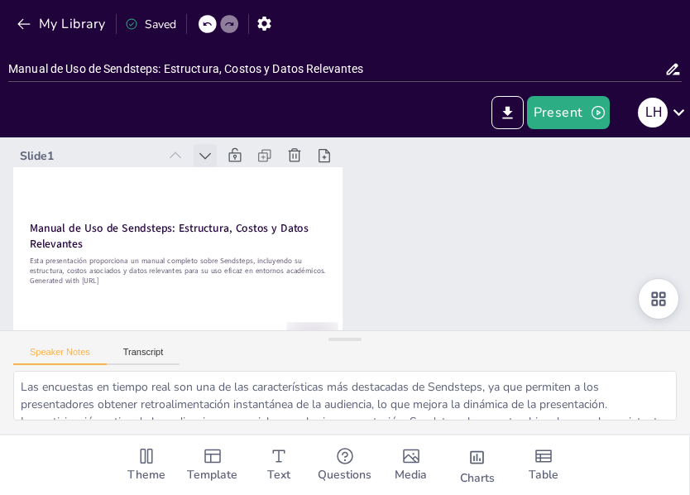
click at [238, 116] on icon at bounding box center [249, 105] width 22 height 22
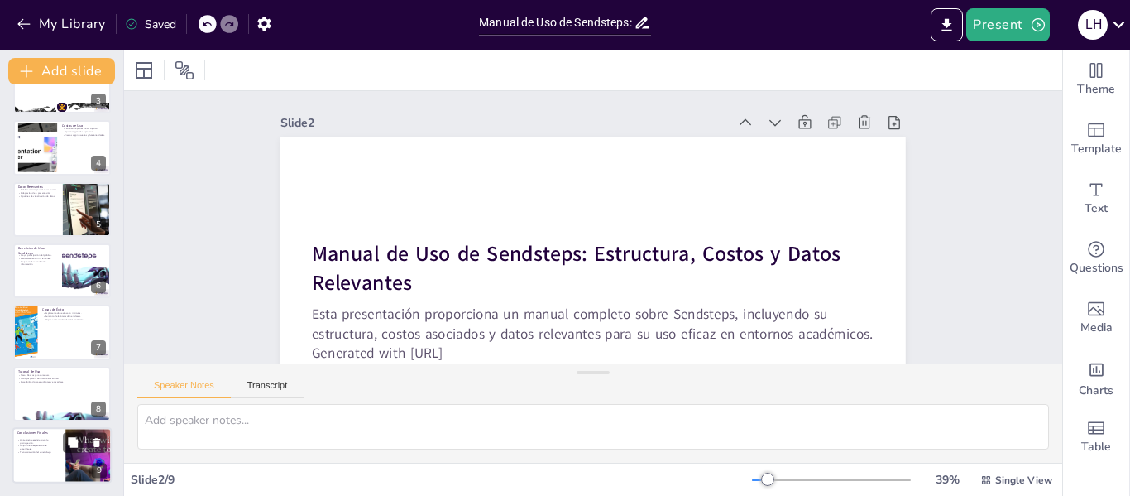
click at [44, 463] on div at bounding box center [61, 455] width 99 height 56
type textarea "La conclusión de que Sendsteps es una herramienta esencial resalta su importanc…"
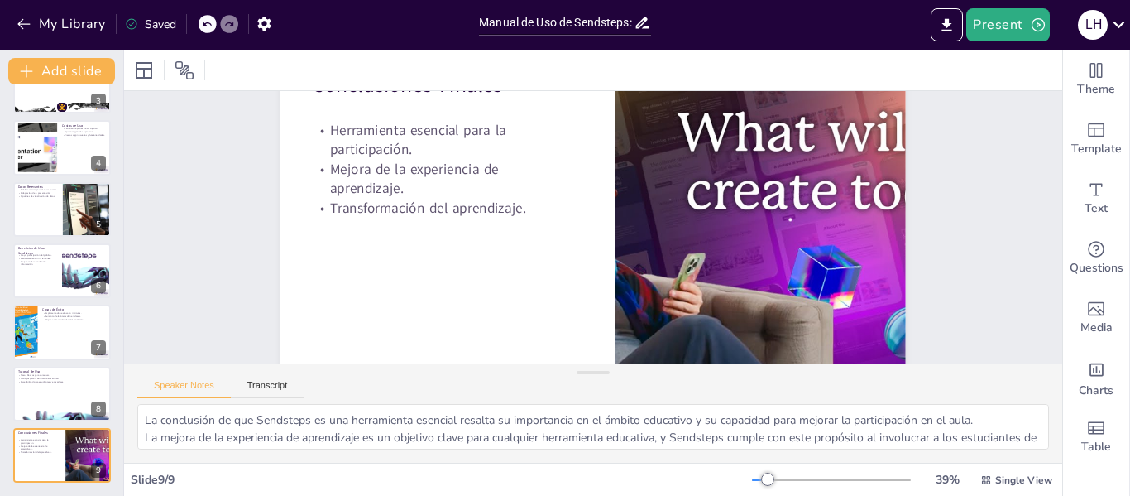
scroll to position [86, 0]
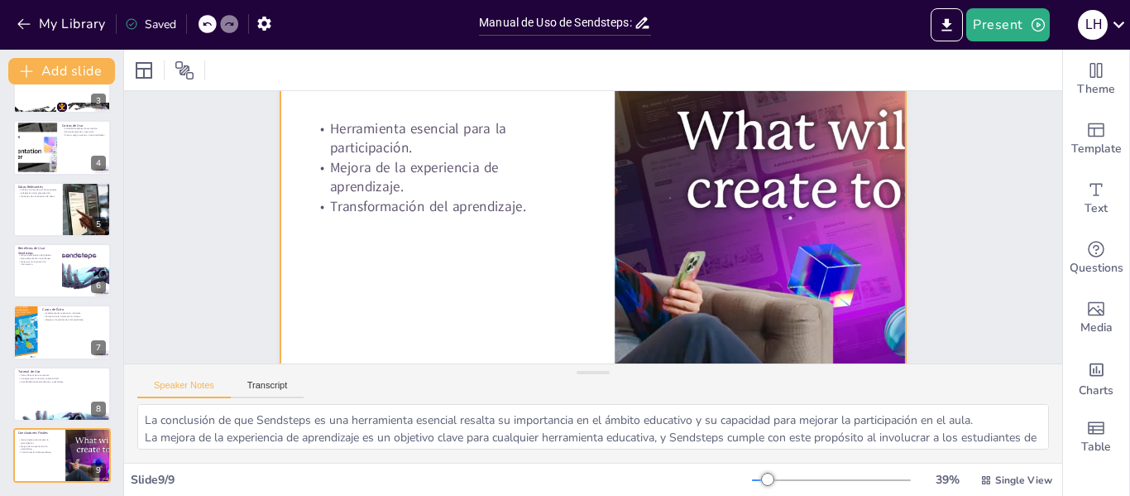
click at [371, 261] on div at bounding box center [593, 228] width 714 height 576
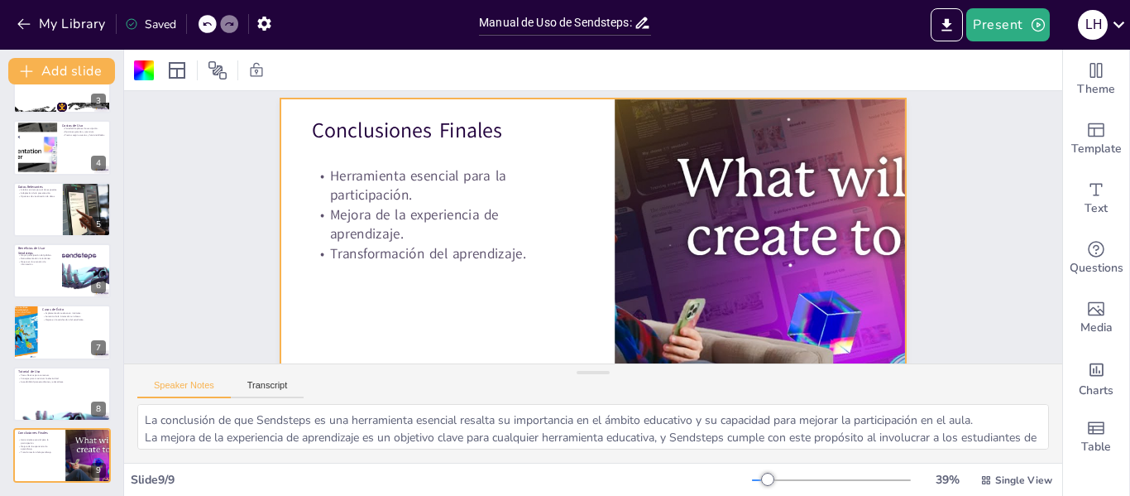
scroll to position [36, 0]
